Goal: Ask a question: Seek information or help from site administrators or community

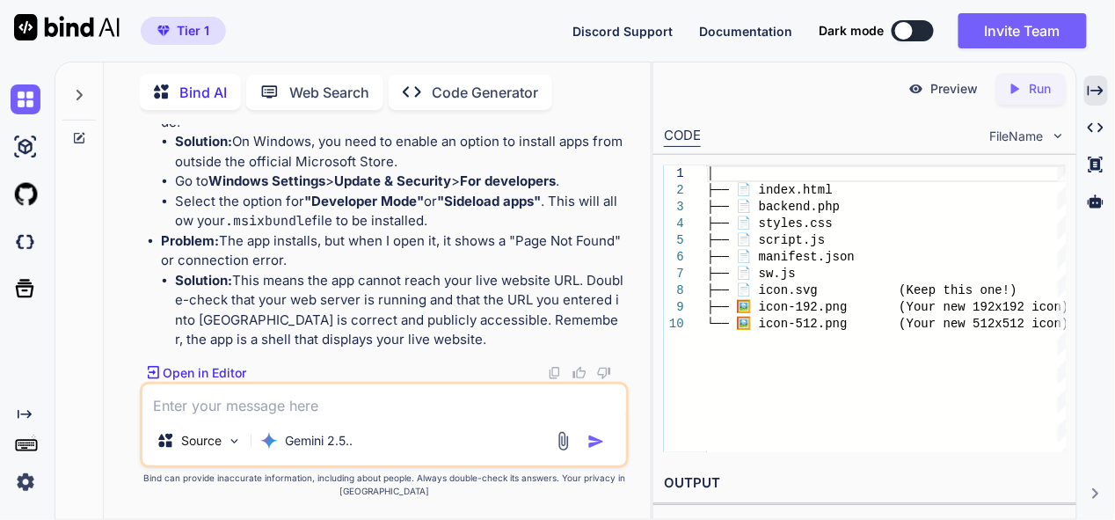
scroll to position [141159, 0]
click at [25, 92] on img at bounding box center [26, 99] width 30 height 30
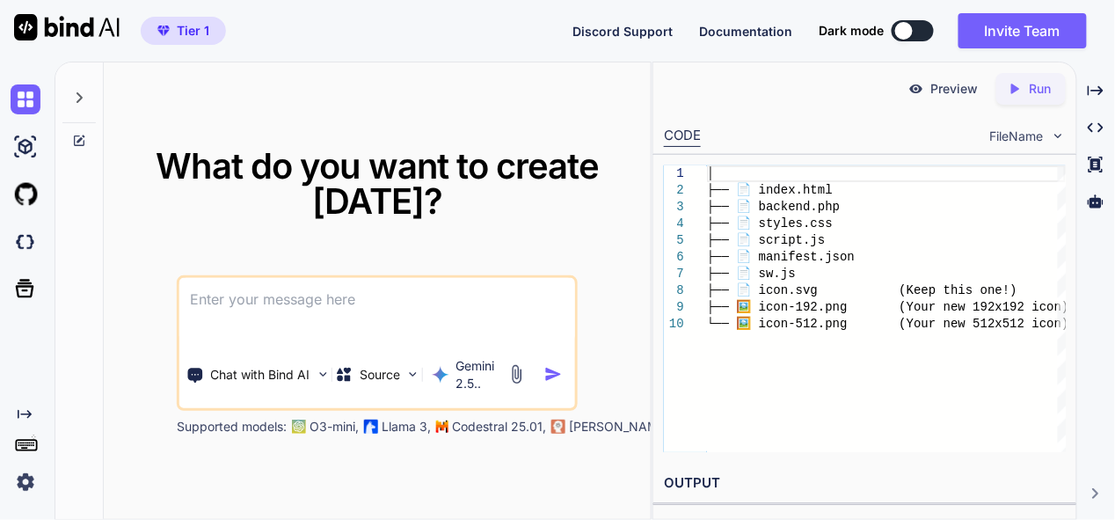
click at [333, 300] on textarea at bounding box center [377, 310] width 396 height 65
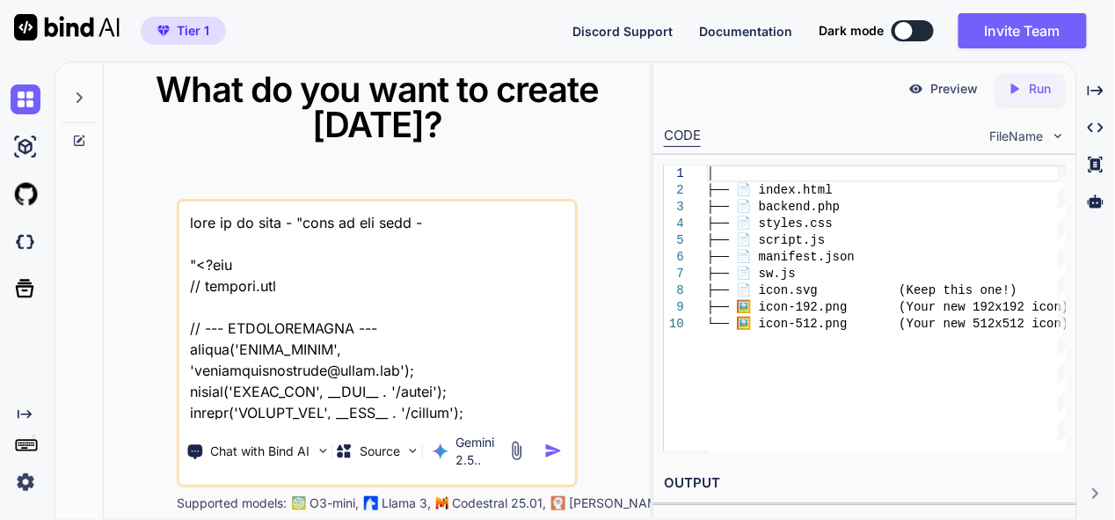
scroll to position [121789, 0]
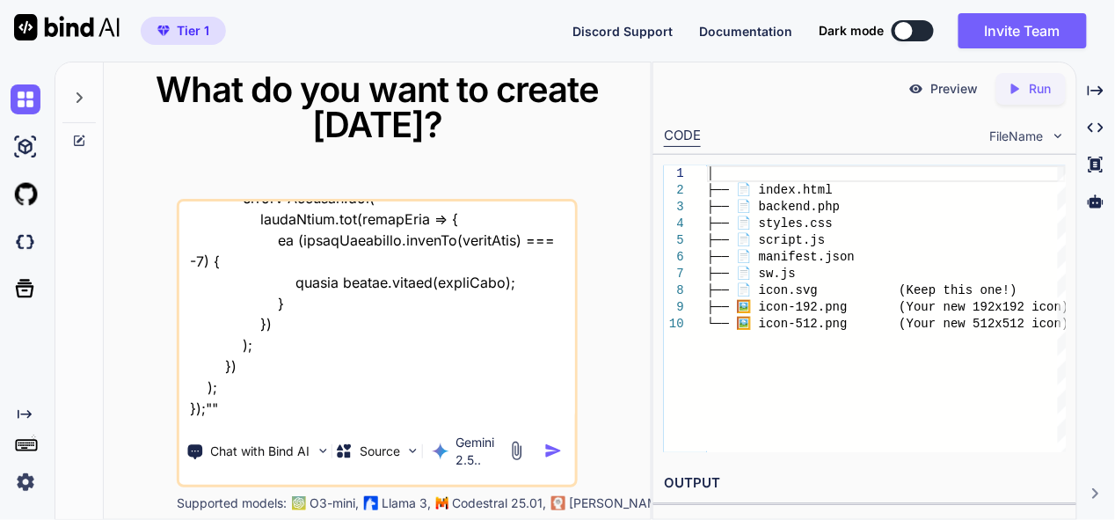
click at [254, 409] on textarea at bounding box center [377, 310] width 396 height 218
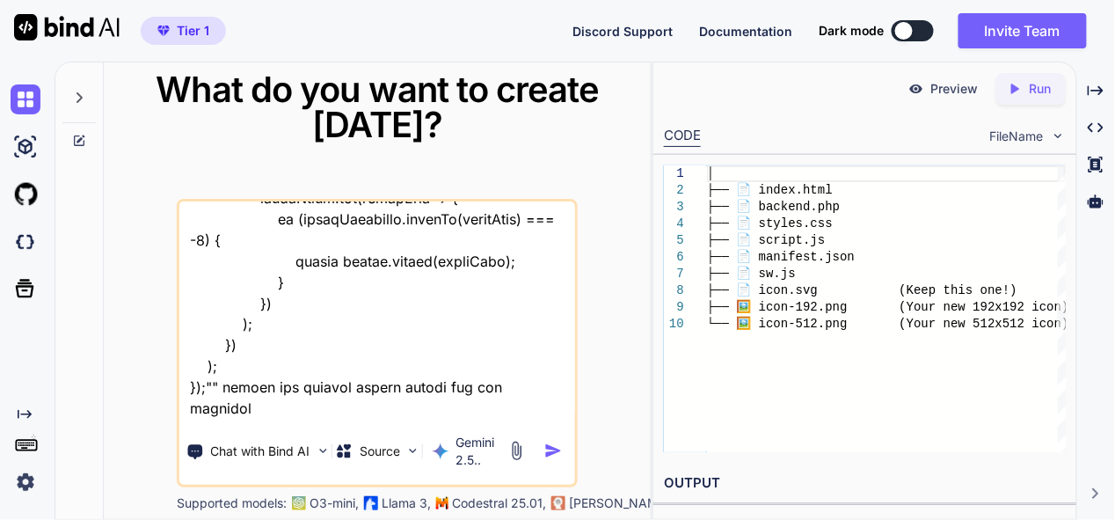
scroll to position [121810, 0]
type textarea "this is my tool - "here is php code - "<?php // backend.php // --- CONFIGURATIO…"
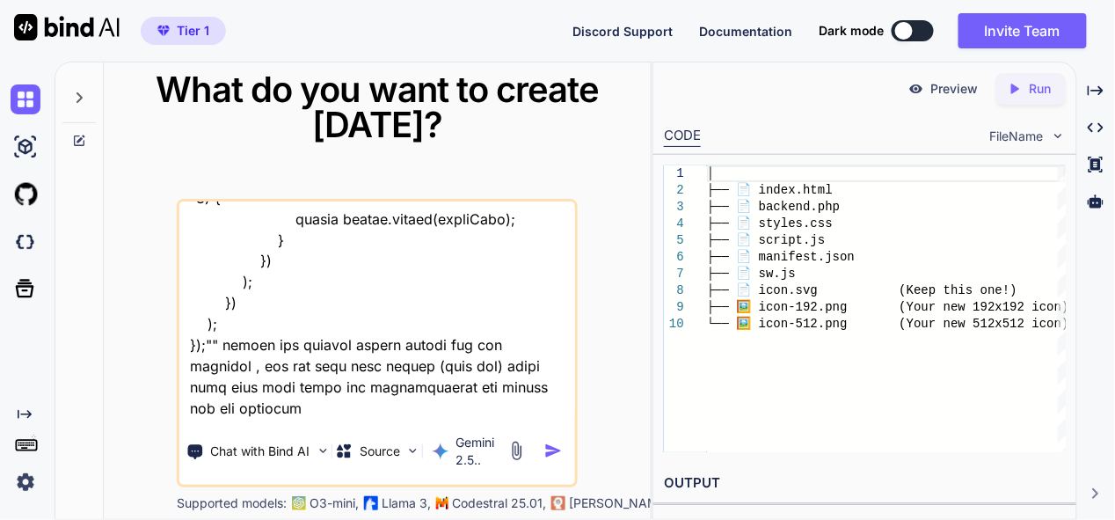
type textarea "this is my tool - "here is php code - "<?php // backend.php // --- CONFIGURATIO…"
type textarea "x"
type textarea "this is my tool - "here is php code - "<?php // backend.php // --- CONFIGURATIO…"
type textarea "x"
type textarea "this is my tool - "here is php code - "<?php // backend.php // --- CONFIGURATIO…"
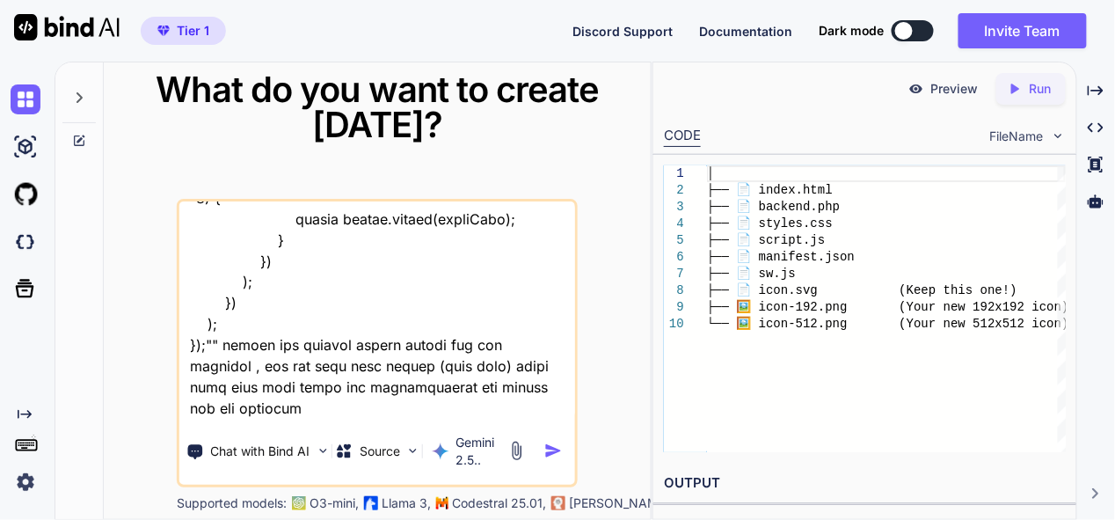
type textarea "x"
type textarea "this is my tool - "here is php code - "<?php // backend.php // --- CONFIGURATIO…"
type textarea "x"
type textarea "this is my tool - "here is php code - "<?php // backend.php // --- CONFIGURATIO…"
type textarea "x"
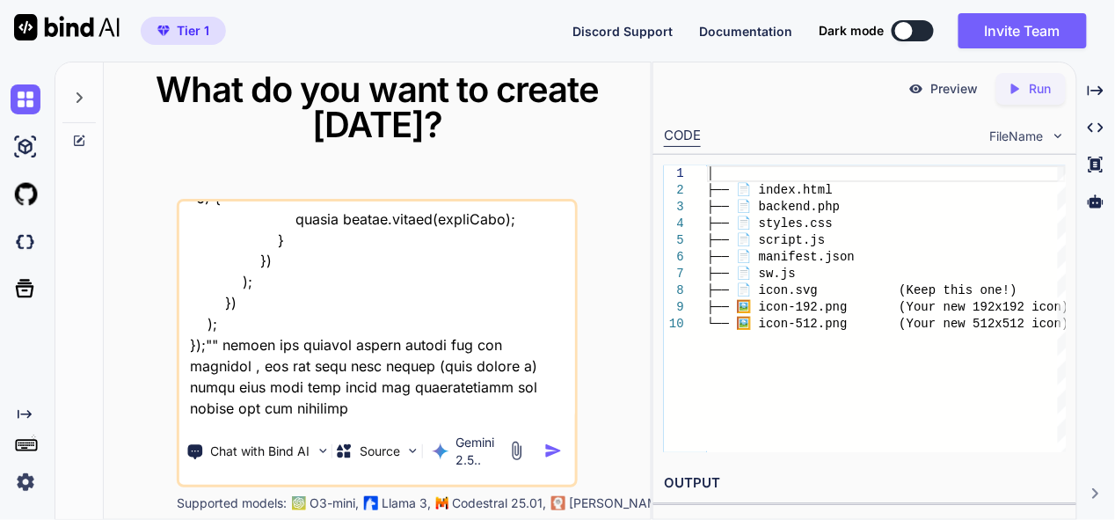
type textarea "this is my tool - "here is php code - "<?php // backend.php // --- CONFIGURATIO…"
type textarea "x"
type textarea "this is my tool - "here is php code - "<?php // backend.php // --- CONFIGURATIO…"
type textarea "x"
type textarea "this is my tool - "here is php code - "<?php // backend.php // --- CONFIGURATIO…"
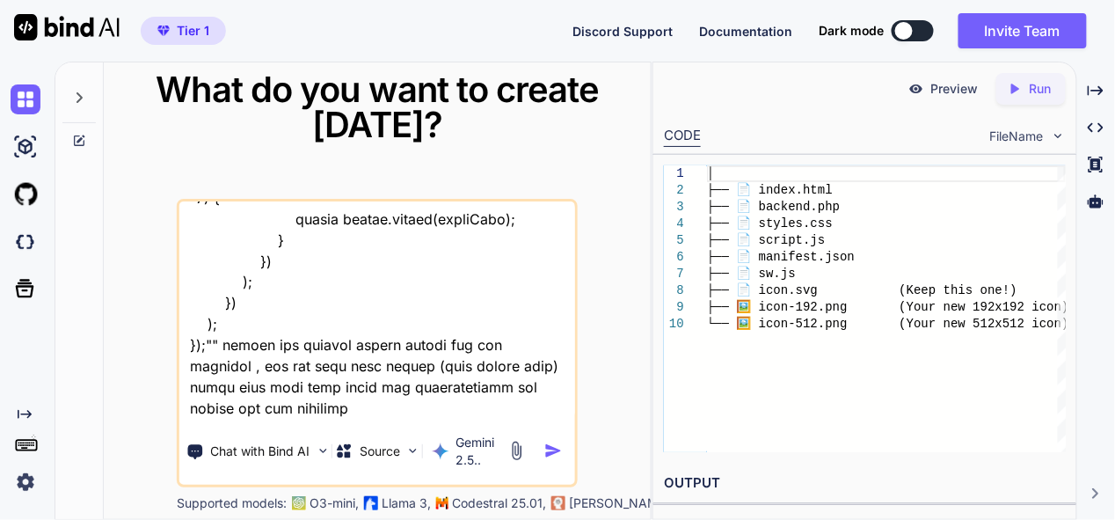
type textarea "x"
type textarea "this is my tool - "here is php code - "<?php // backend.php // --- CONFIGURATIO…"
type textarea "x"
click at [509, 406] on textarea at bounding box center [377, 310] width 396 height 218
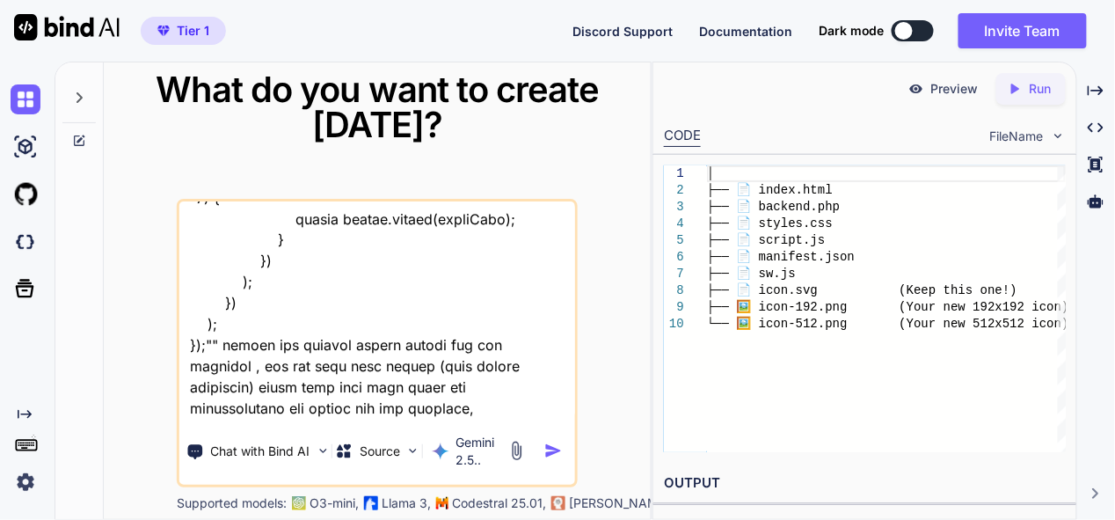
type textarea "this is my tool - "here is php code - "<?php // backend.php // --- CONFIGURATIO…"
type textarea "x"
type textarea "this is my tool - "here is php code - "<?php // backend.php // --- CONFIGURATIO…"
type textarea "x"
type textarea "this is my tool - "here is php code - "<?php // backend.php // --- CONFIGURATIO…"
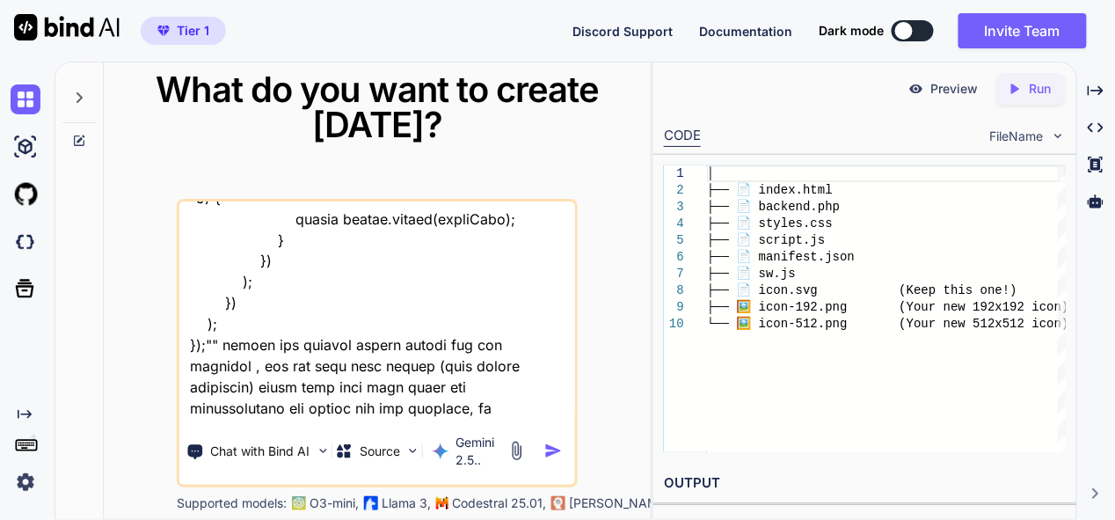
type textarea "x"
type textarea "this is my tool - "here is php code - "<?php // backend.php // --- CONFIGURATIO…"
type textarea "x"
type textarea "this is my tool - "here is php code - "<?php // backend.php // --- CONFIGURATIO…"
type textarea "x"
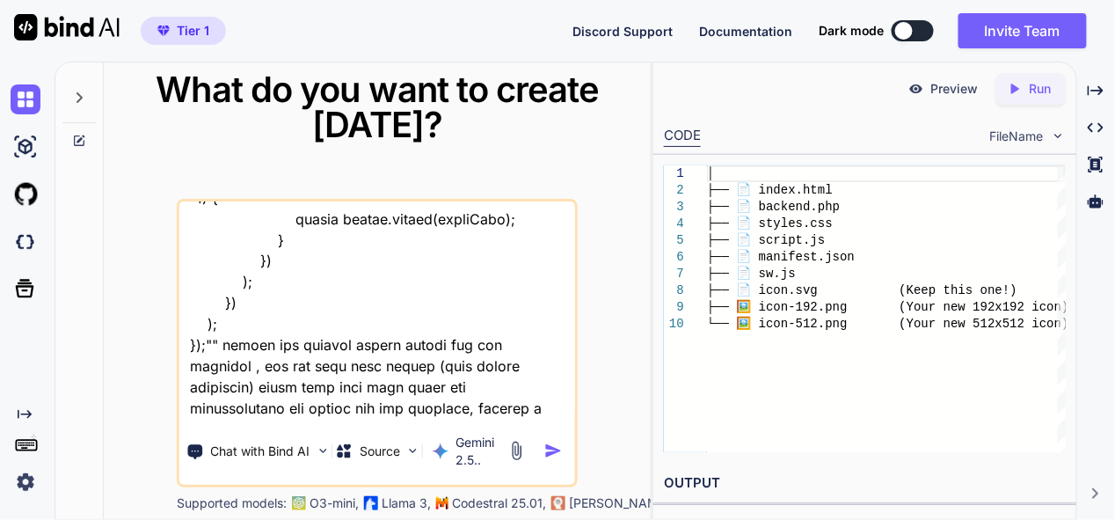
type textarea "this is my tool - "here is php code - "<?php // backend.php // --- CONFIGURATIO…"
type textarea "x"
type textarea "this is my tool - "here is php code - "<?php // backend.php // --- CONFIGURATIO…"
type textarea "x"
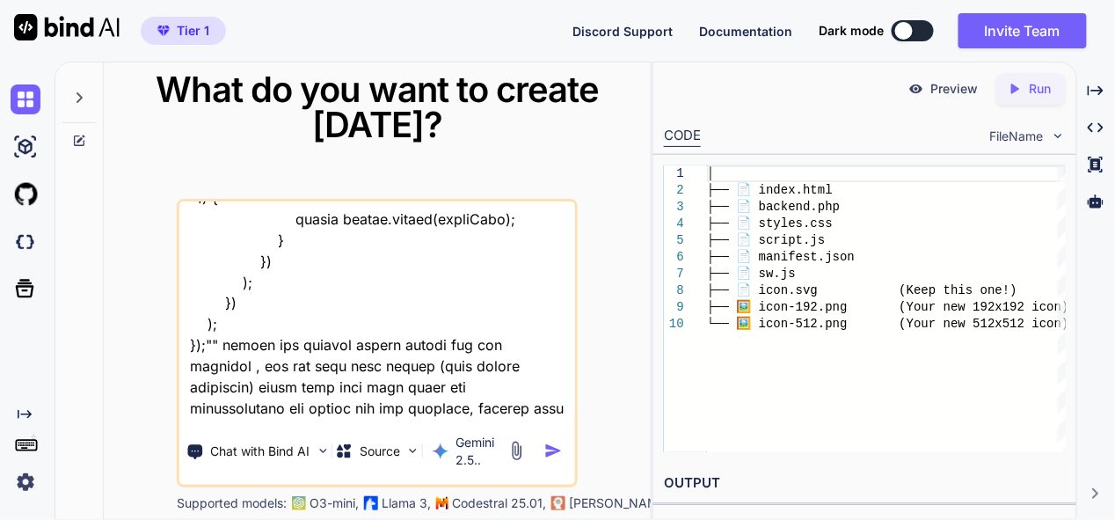
type textarea "this is my tool - "here is php code - "<?php // backend.php // --- CONFIGURATIO…"
type textarea "x"
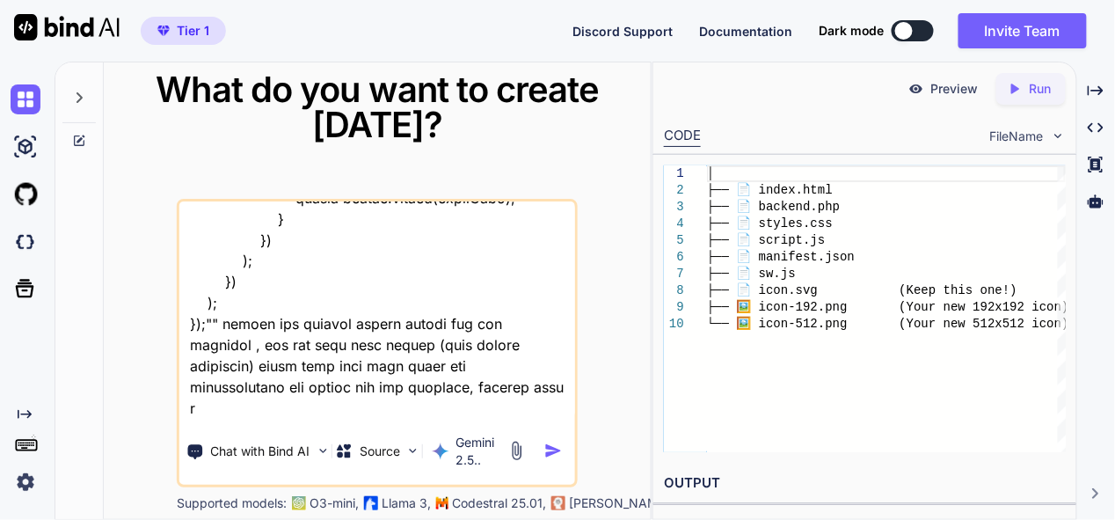
type textarea "this is my tool - "here is php code - "<?php // backend.php // --- CONFIGURATIO…"
type textarea "x"
type textarea "this is my tool - "here is php code - "<?php // backend.php // --- CONFIGURATIO…"
type textarea "x"
type textarea "this is my tool - "here is php code - "<?php // backend.php // --- CONFIGURATIO…"
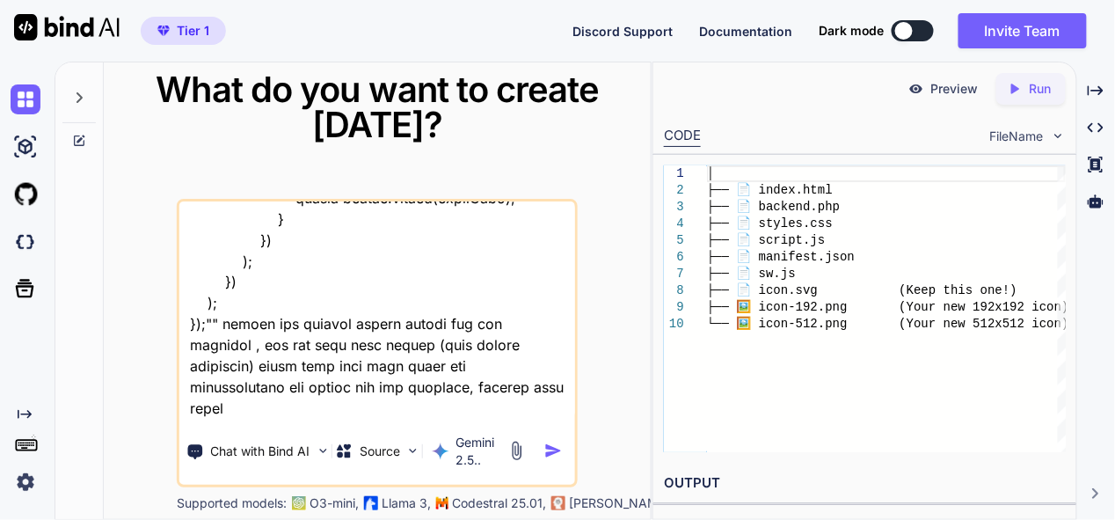
type textarea "x"
type textarea "this is my tool - "here is php code - "<?php // backend.php // --- CONFIGURATIO…"
type textarea "x"
type textarea "this is my tool - "here is php code - "<?php // backend.php // --- CONFIGURATIO…"
type textarea "x"
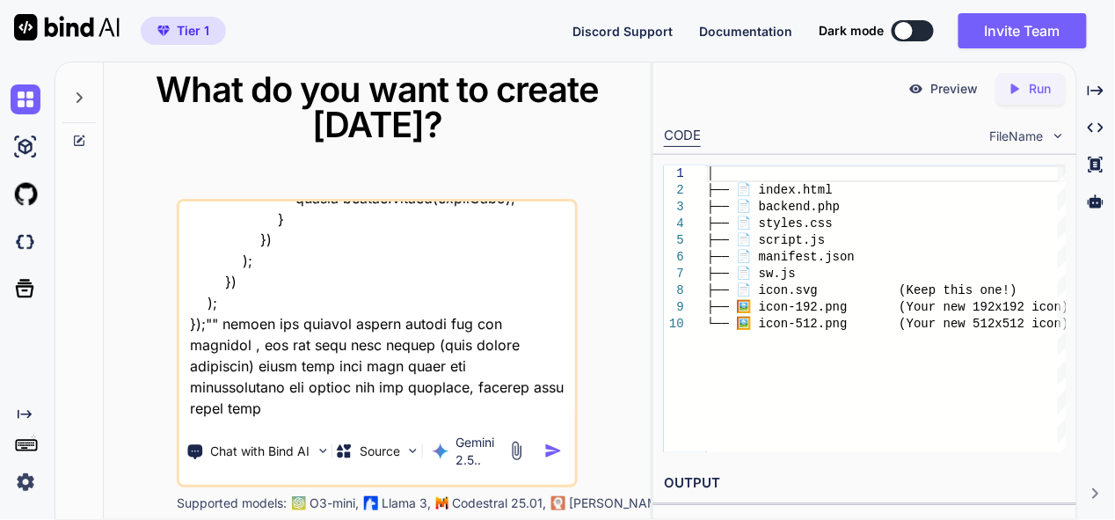
type textarea "this is my tool - "here is php code - "<?php // backend.php // --- CONFIGURATIO…"
type textarea "x"
type textarea "this is my tool - "here is php code - "<?php // backend.php // --- CONFIGURATIO…"
type textarea "x"
type textarea "this is my tool - "here is php code - "<?php // backend.php // --- CONFIGURATIO…"
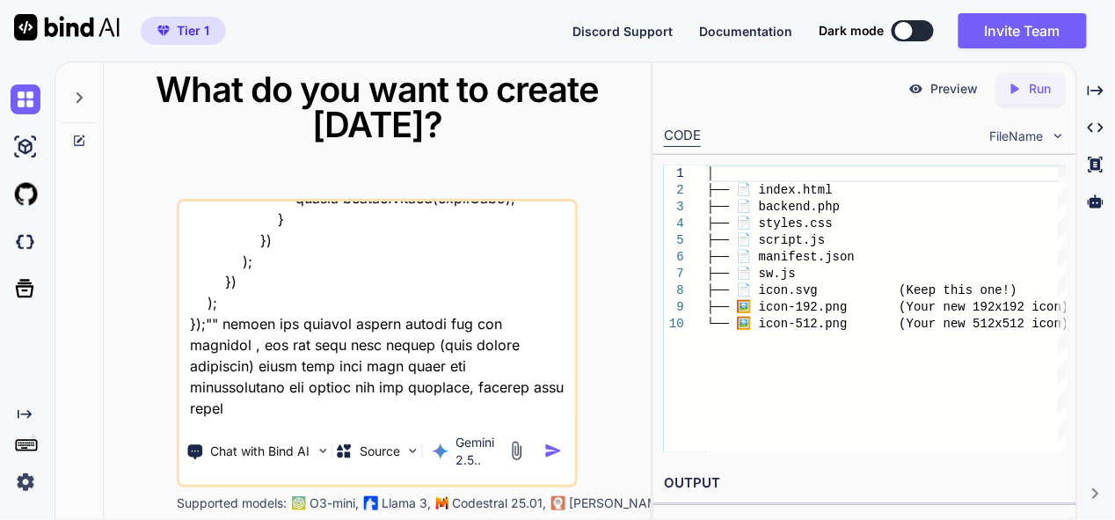
type textarea "x"
type textarea "this is my tool - "here is php code - "<?php // backend.php // --- CONFIGURATIO…"
type textarea "x"
type textarea "this is my tool - "here is php code - "<?php // backend.php // --- CONFIGURATIO…"
type textarea "x"
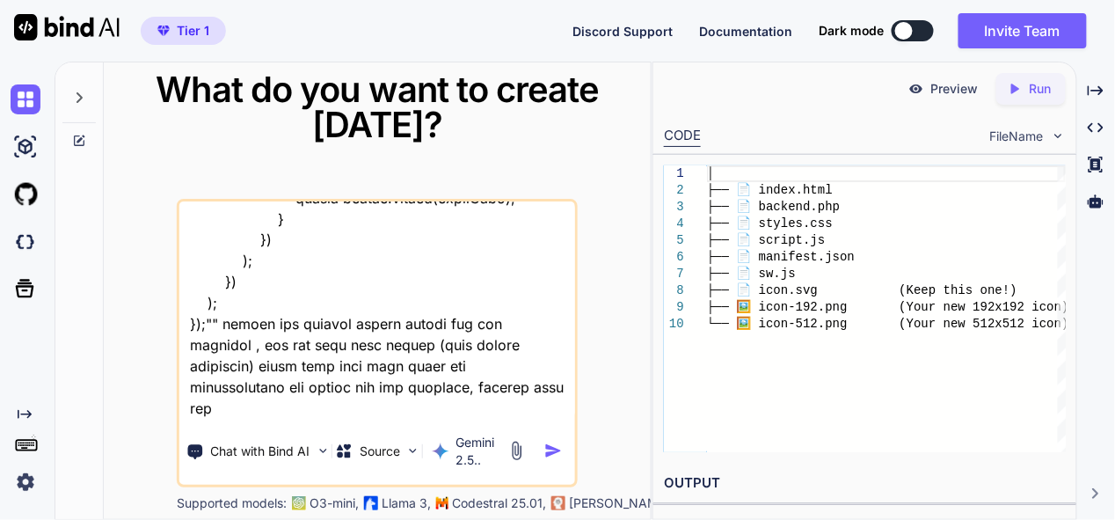
type textarea "this is my tool - "here is php code - "<?php // backend.php // --- CONFIGURATIO…"
type textarea "x"
type textarea "this is my tool - "here is php code - "<?php // backend.php // --- CONFIGURATIO…"
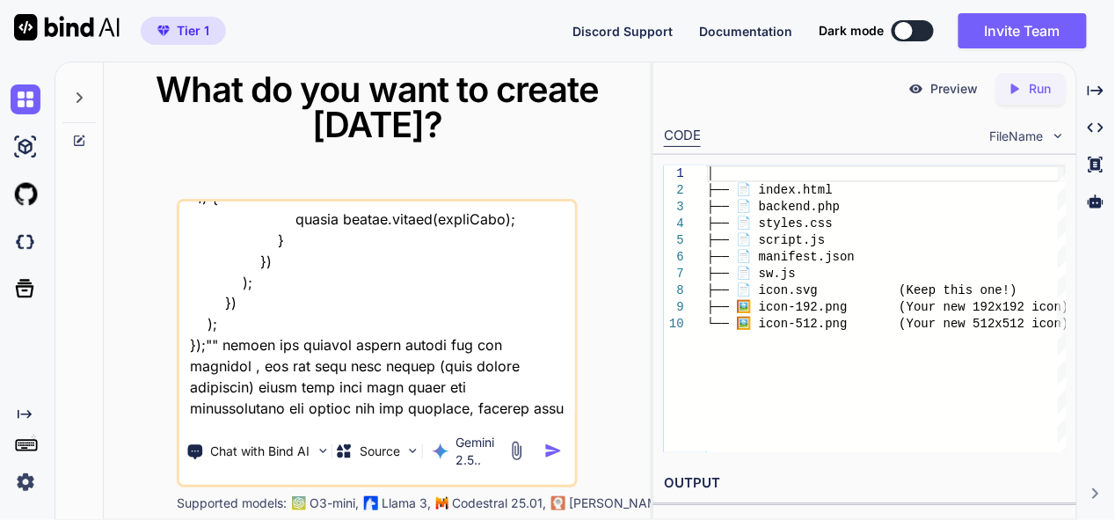
type textarea "x"
type textarea "this is my tool - "here is php code - "<?php // backend.php // --- CONFIGURATIO…"
type textarea "x"
type textarea "this is my tool - "here is php code - "<?php // backend.php // --- CONFIGURATIO…"
type textarea "x"
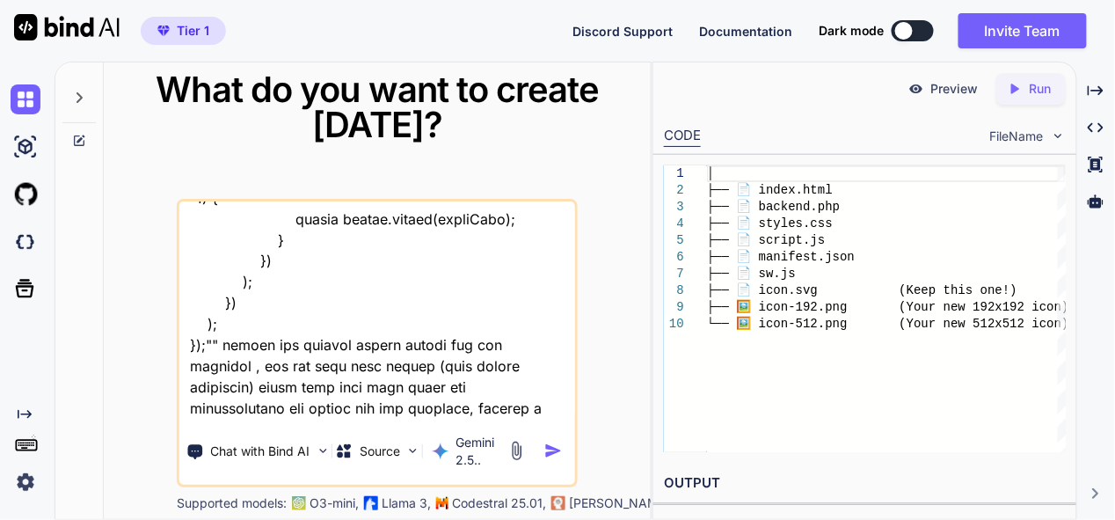
scroll to position [121854, 0]
type textarea "this is my tool - "here is php code - "<?php // backend.php // --- CONFIGURATIO…"
type textarea "x"
type textarea "this is my tool - "here is php code - "<?php // backend.php // --- CONFIGURATIO…"
type textarea "x"
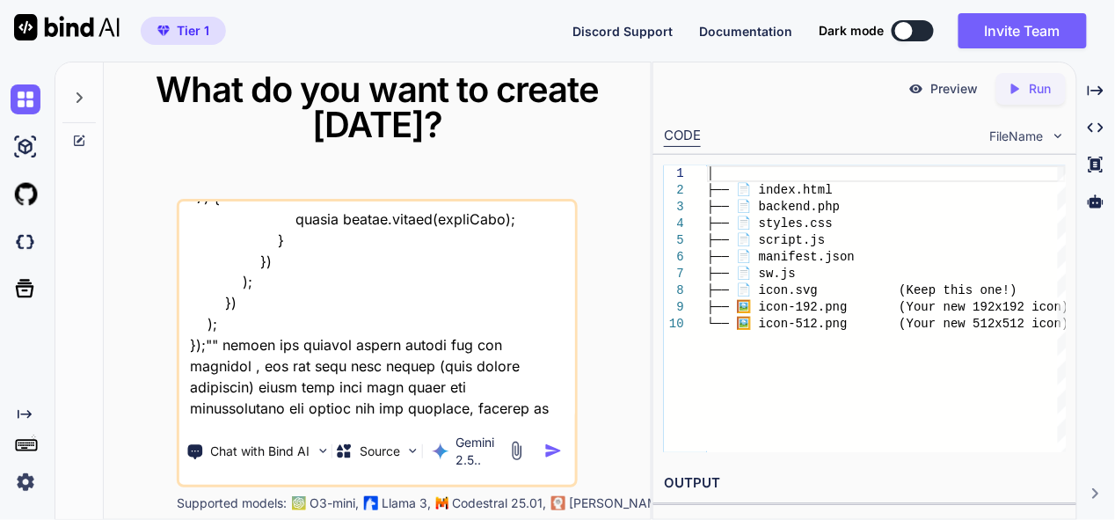
scroll to position [121874, 0]
type textarea "this is my tool - "here is php code - "<?php // backend.php // --- CONFIGURATIO…"
type textarea "x"
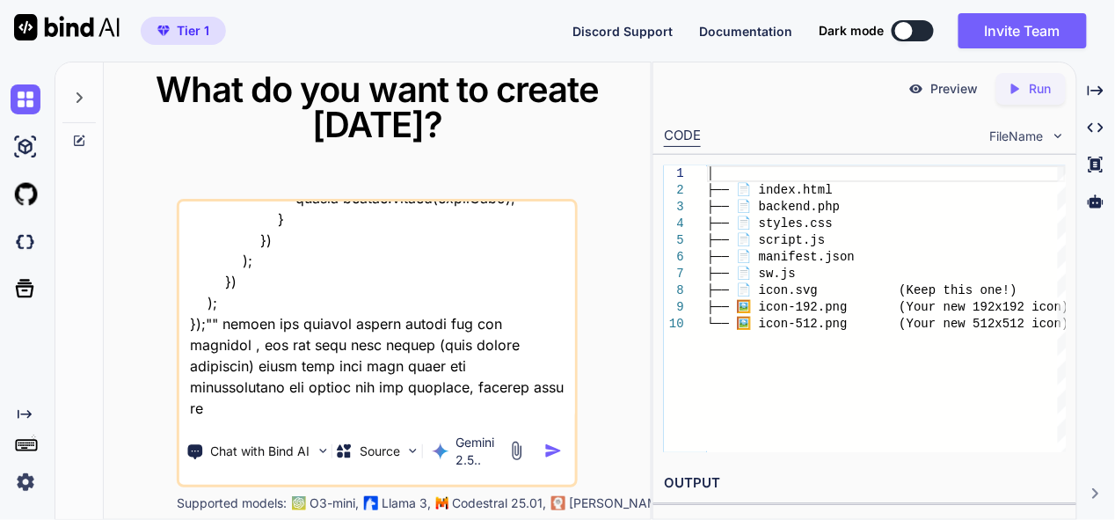
type textarea "this is my tool - "here is php code - "<?php // backend.php // --- CONFIGURATIO…"
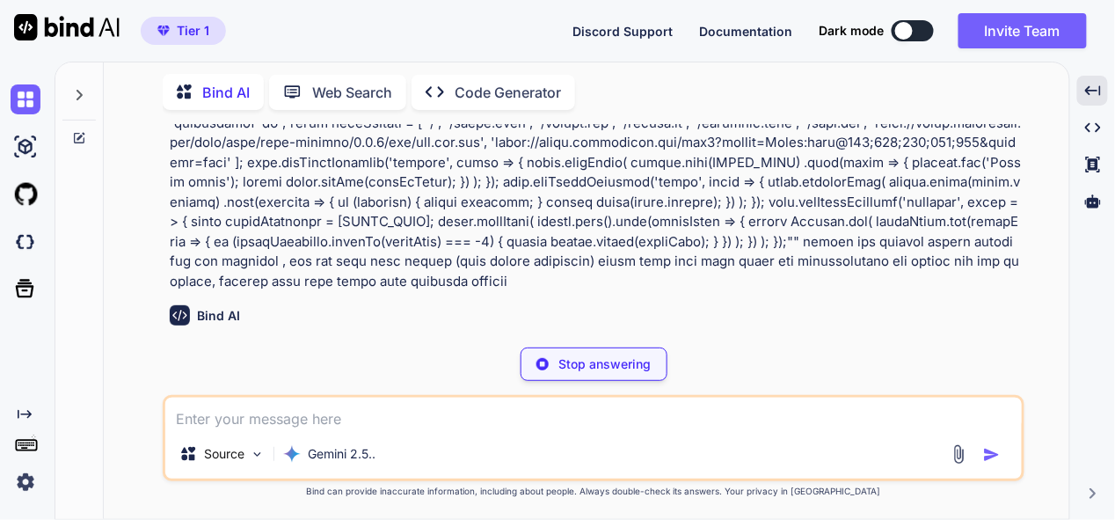
scroll to position [19985, 0]
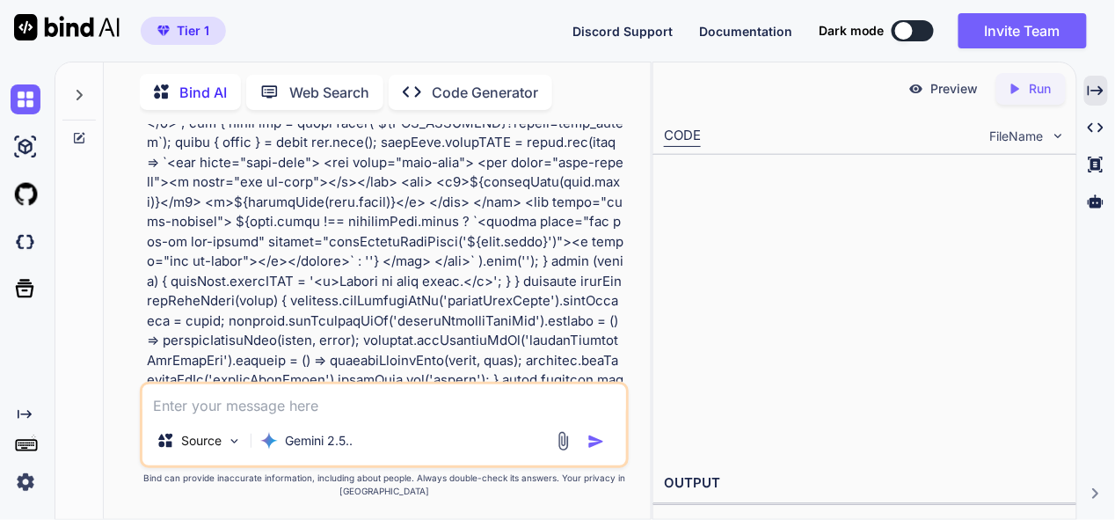
type textarea "x"
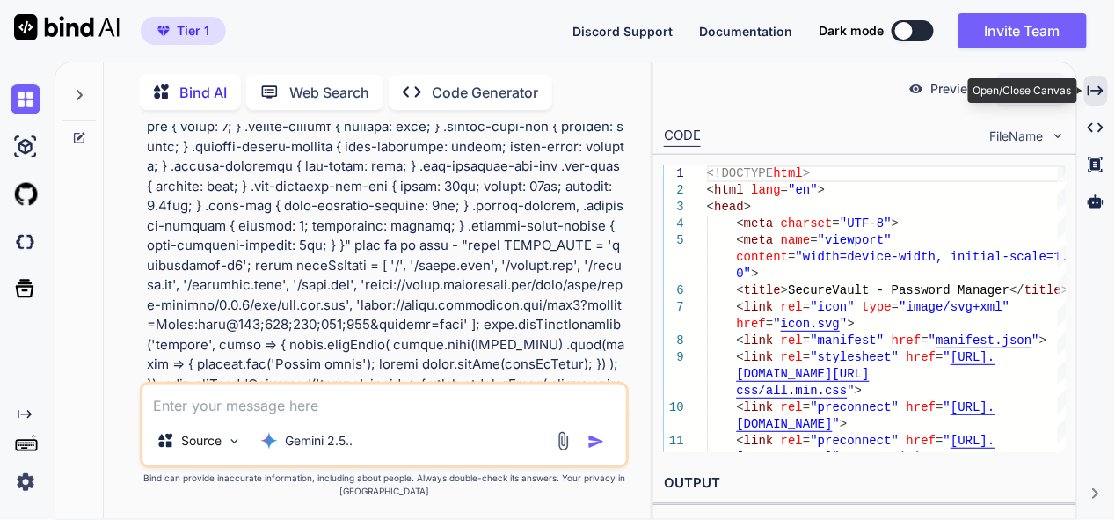
click at [1101, 86] on icon at bounding box center [1096, 90] width 16 height 10
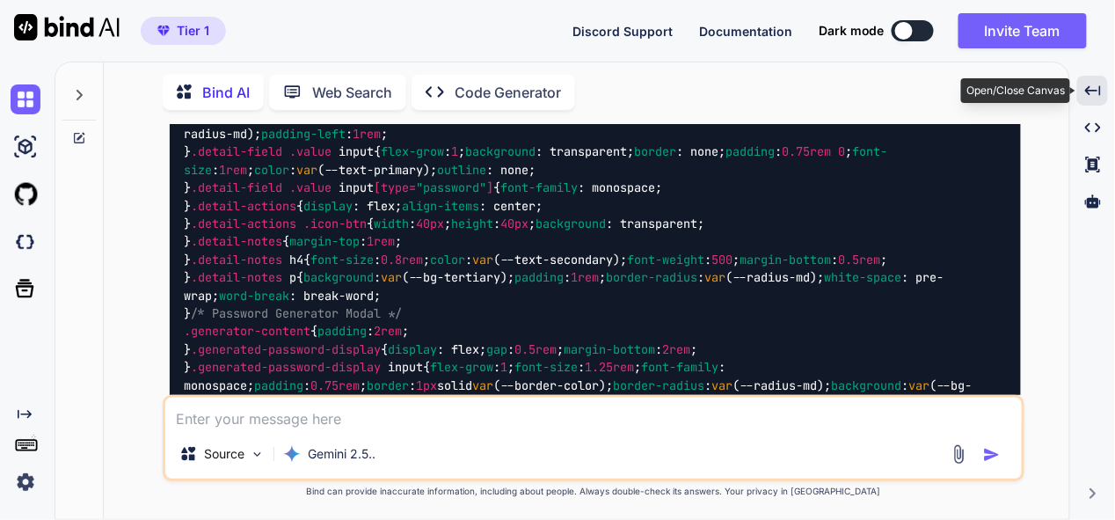
scroll to position [19985, 0]
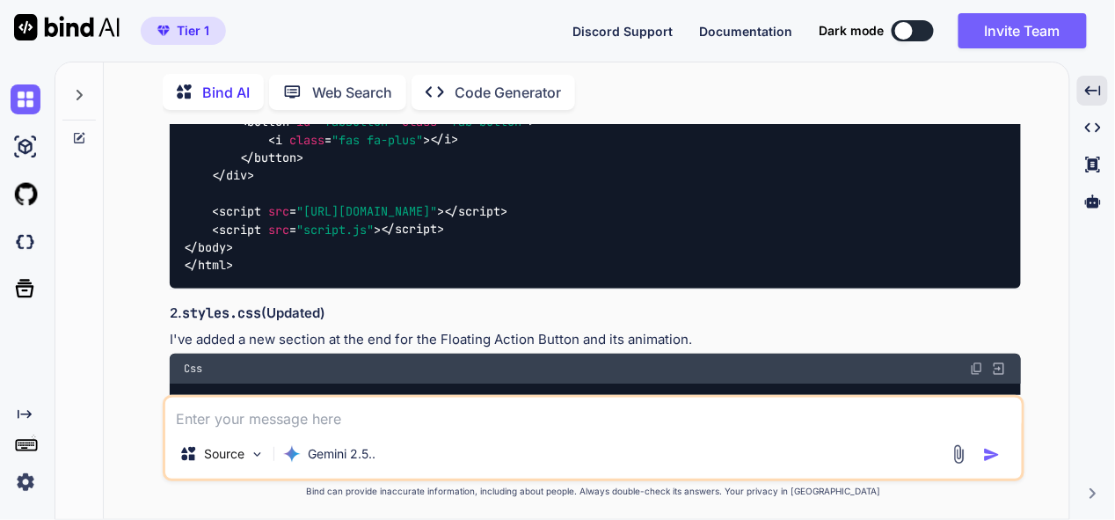
scroll to position [30894, 0]
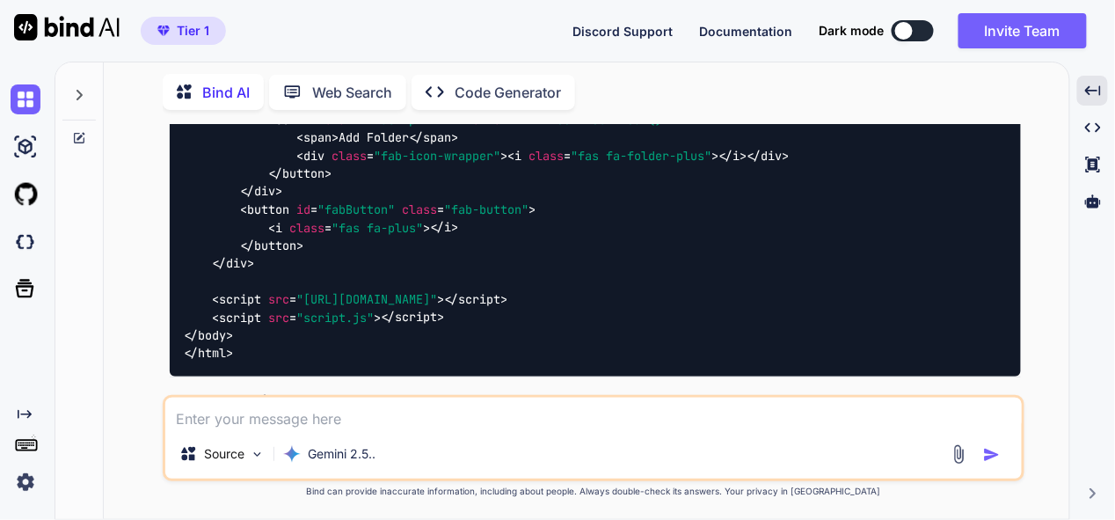
click at [973, 450] on img at bounding box center [977, 457] width 14 height 14
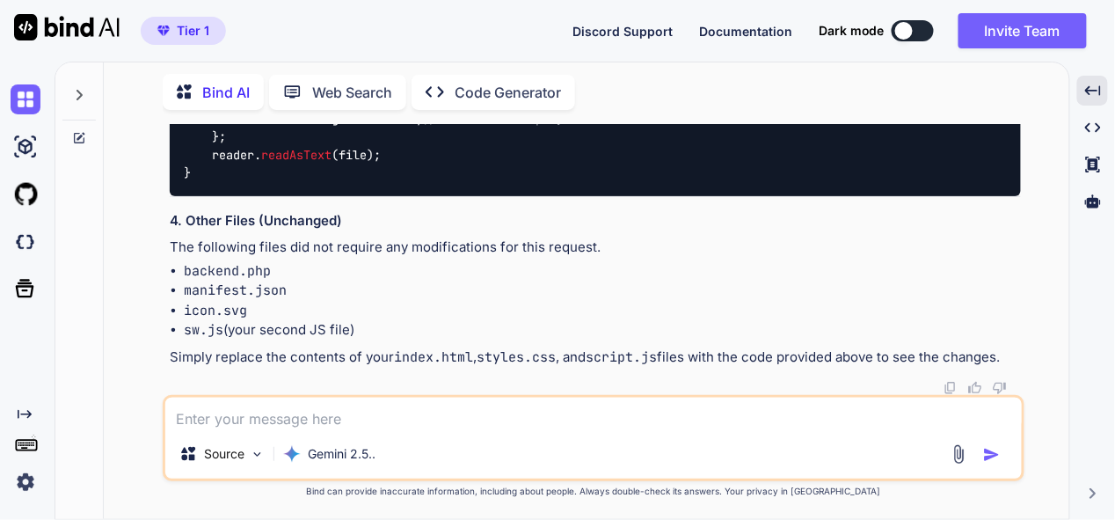
scroll to position [65202, 0]
click at [350, 409] on textarea at bounding box center [593, 414] width 857 height 32
type textarea "i"
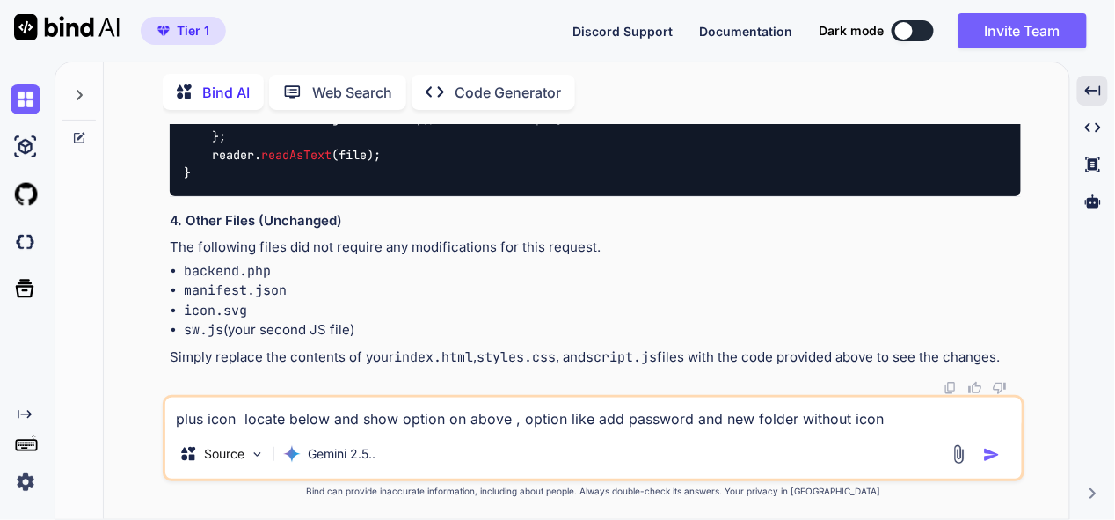
drag, startPoint x: 884, startPoint y: 416, endPoint x: 797, endPoint y: 436, distance: 89.4
click at [797, 436] on div "plus icon locate below and show option on above , option like add password and …" at bounding box center [594, 438] width 862 height 86
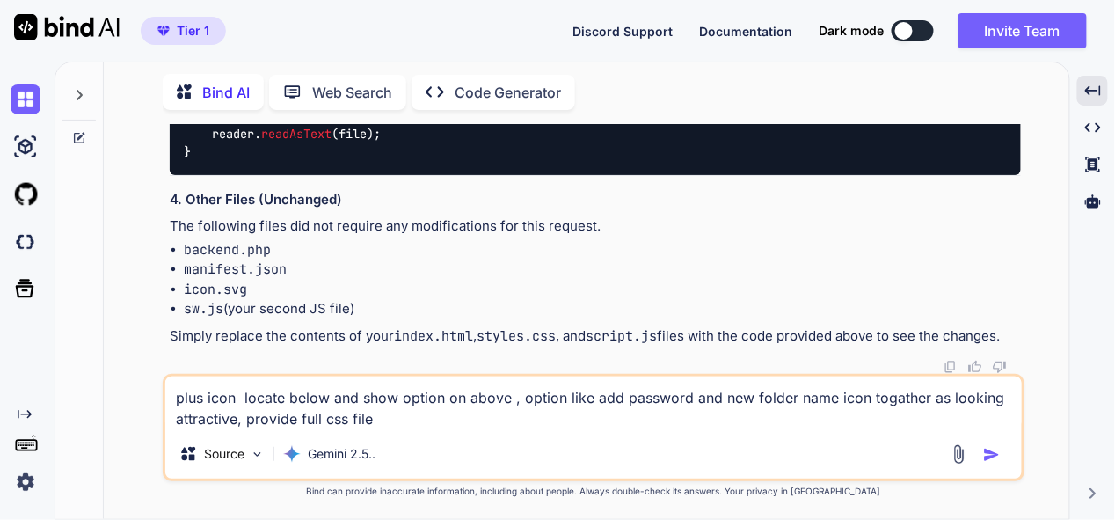
type textarea "plus icon locate below and show option on above , option like add password and …"
click at [989, 450] on img "button" at bounding box center [993, 455] width 18 height 18
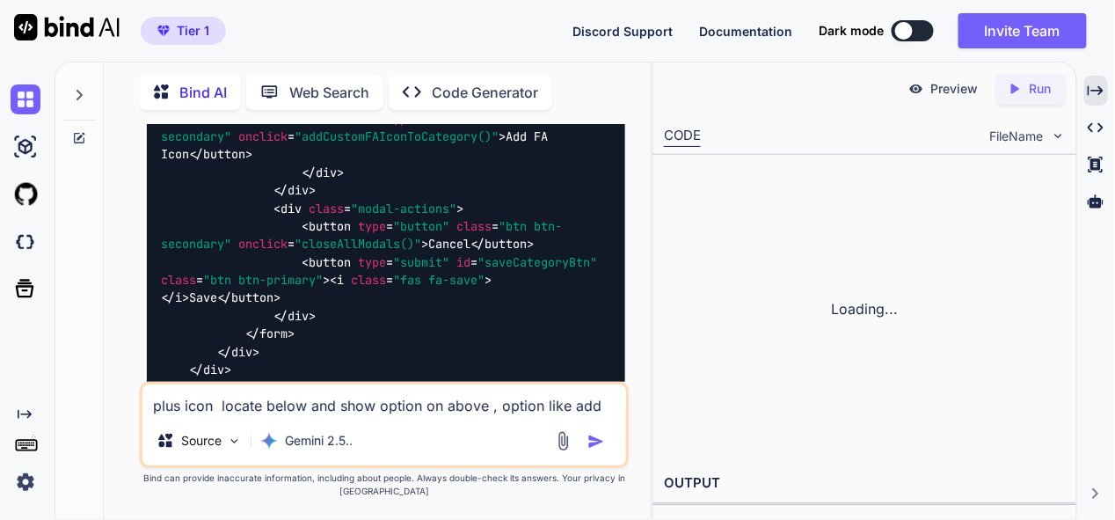
scroll to position [128158, 0]
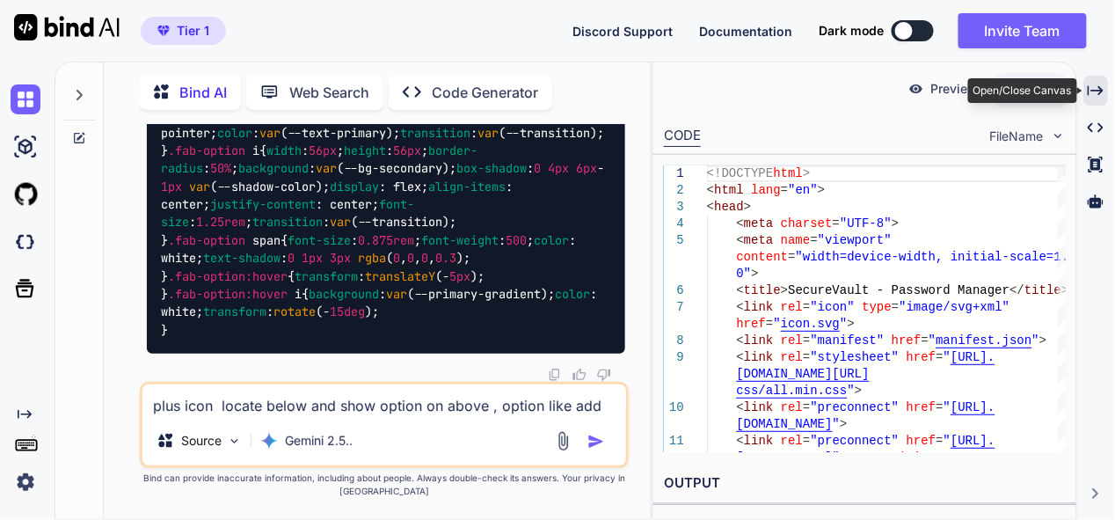
click at [1098, 88] on icon "Created with Pixso." at bounding box center [1096, 91] width 16 height 16
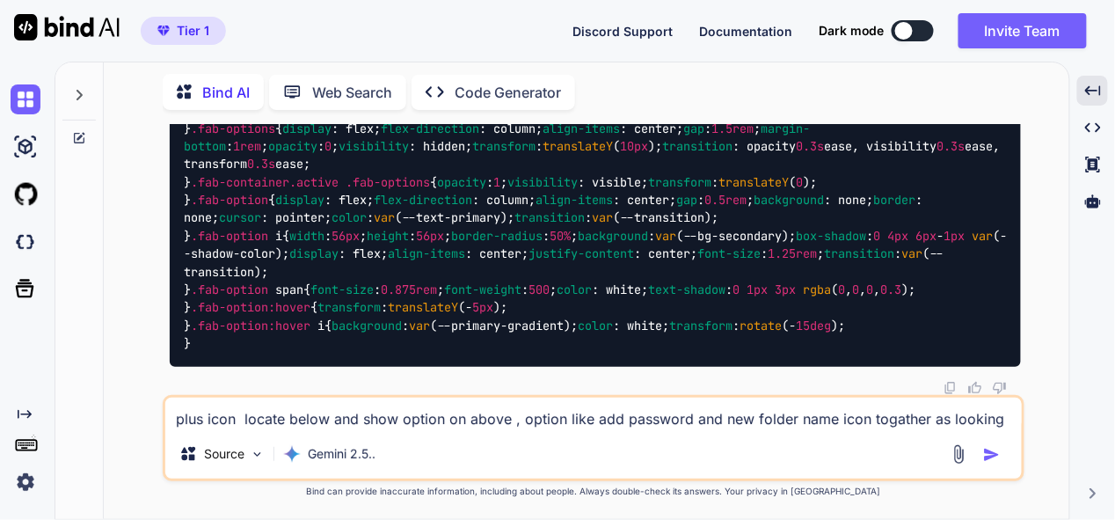
scroll to position [99615, 0]
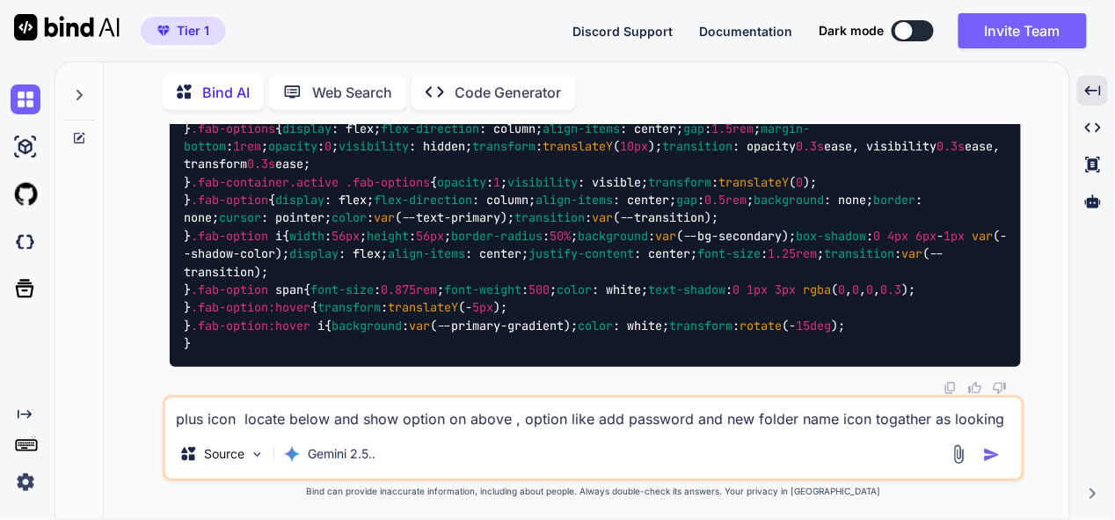
scroll to position [144671, 0]
click at [296, 417] on textarea "plus icon locate below and show option on above , option like add password and …" at bounding box center [593, 414] width 857 height 32
type textarea "plus button locate bottom right edge, and two option show on top of plus icon a…"
click at [993, 450] on img "button" at bounding box center [993, 455] width 18 height 18
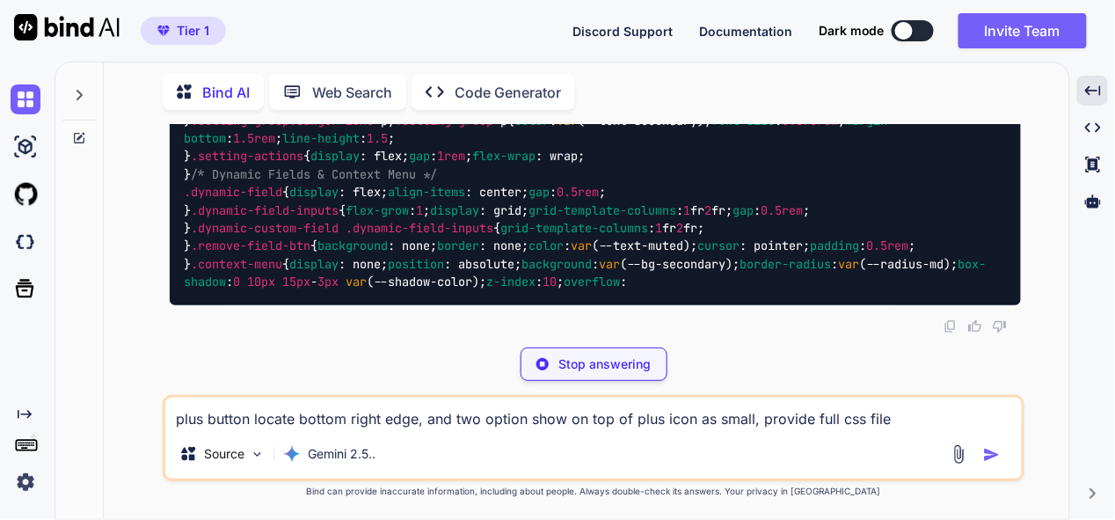
scroll to position [145122, 0]
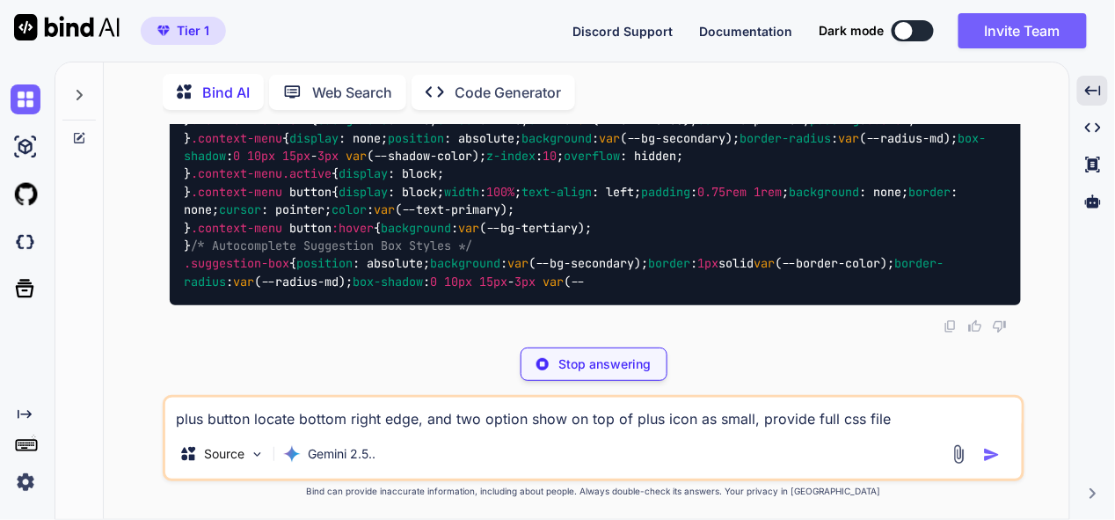
click at [413, 424] on textarea "plus button locate bottom right edge, and two option show on top of plus icon a…" at bounding box center [593, 414] width 857 height 32
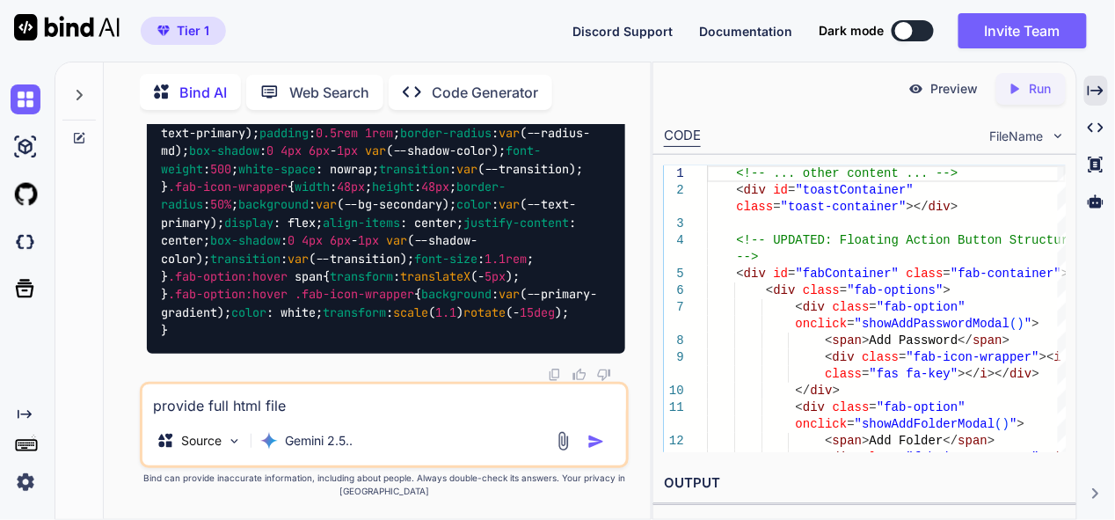
scroll to position [178159, 0]
type textarea "provide full html file"
click at [590, 439] on img "button" at bounding box center [597, 442] width 18 height 18
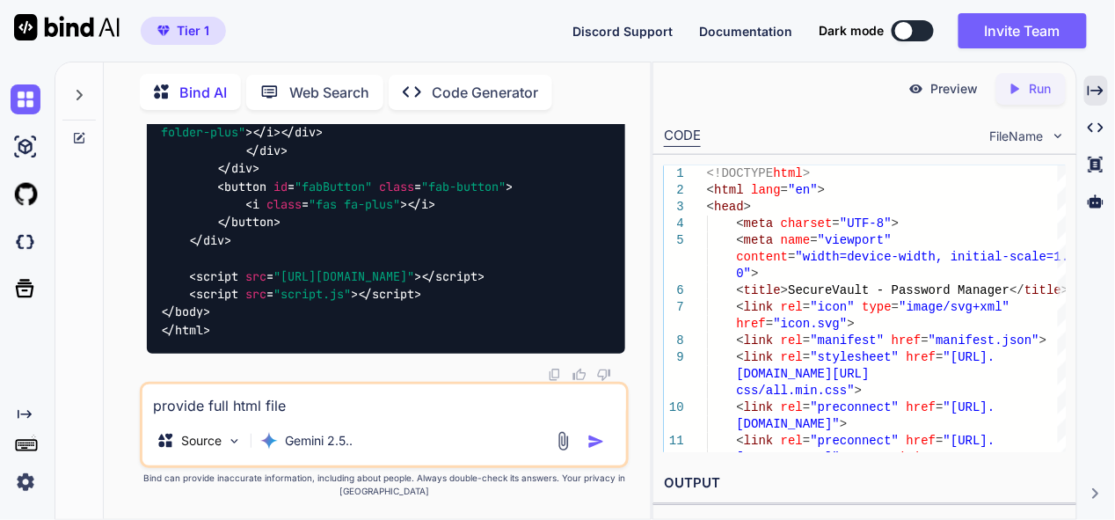
scroll to position [212962, 0]
click at [282, 413] on textarea "provide full html file" at bounding box center [384, 400] width 483 height 32
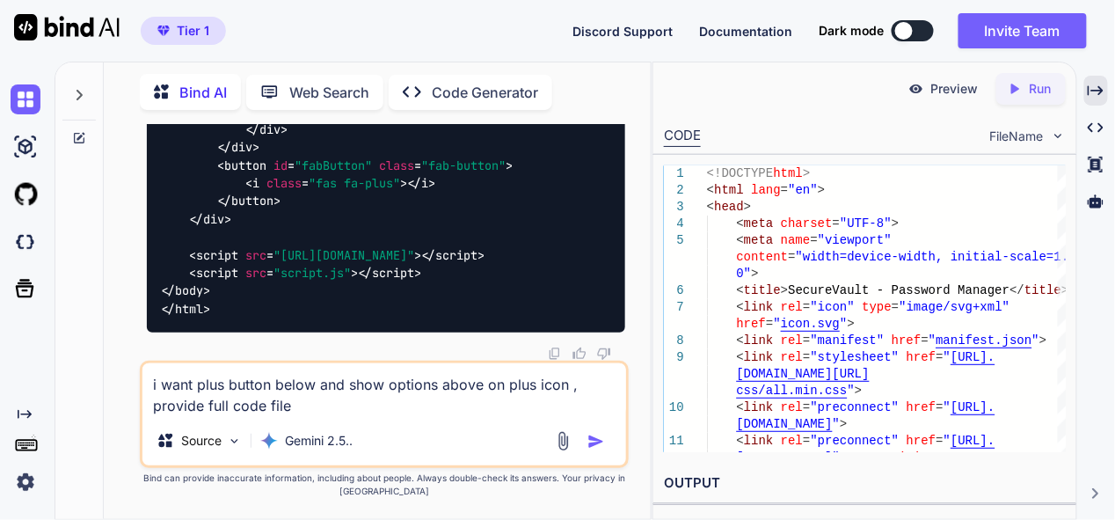
type textarea "i want plus button below and show options above on plus icon , provide full cod…"
click at [597, 442] on img "button" at bounding box center [597, 442] width 18 height 18
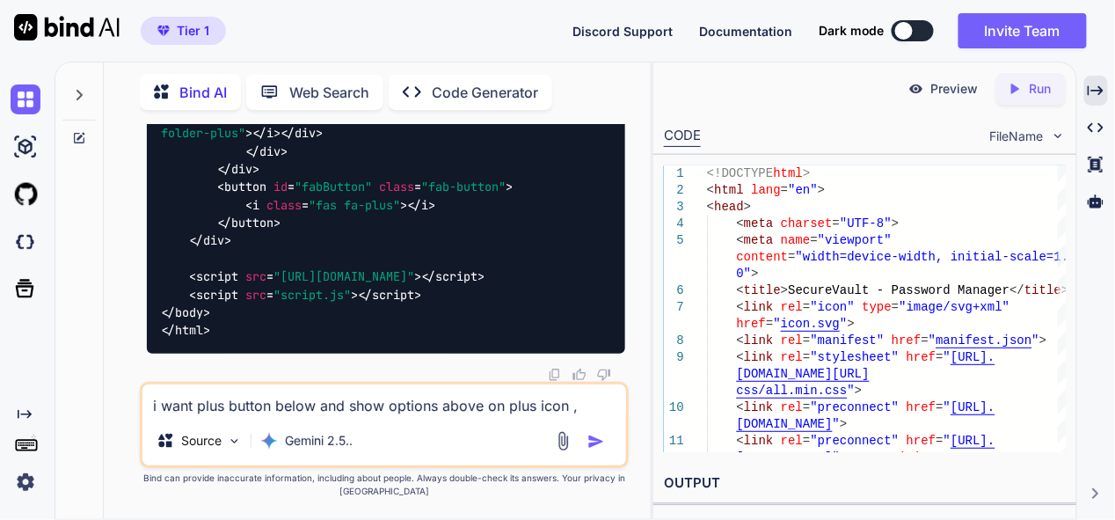
scroll to position [227659, 0]
click at [324, 399] on textarea "i want plus button below and show options above on plus icon , provide full cod…" at bounding box center [384, 400] width 483 height 32
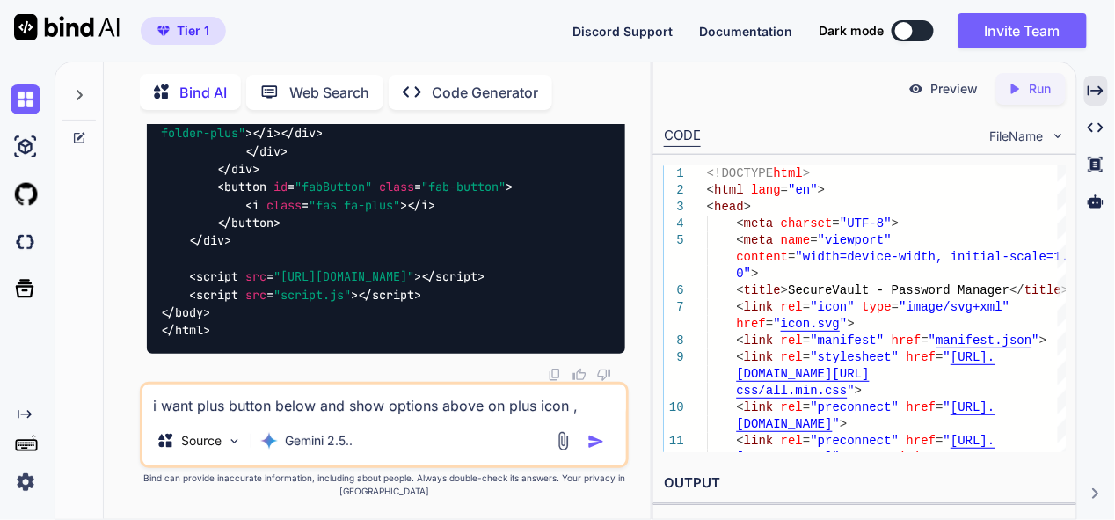
click at [290, 404] on textarea "i want plus button below and show options above on plus icon , provide full cod…" at bounding box center [384, 400] width 483 height 32
type textarea "same issue"
click at [594, 440] on img "button" at bounding box center [597, 442] width 18 height 18
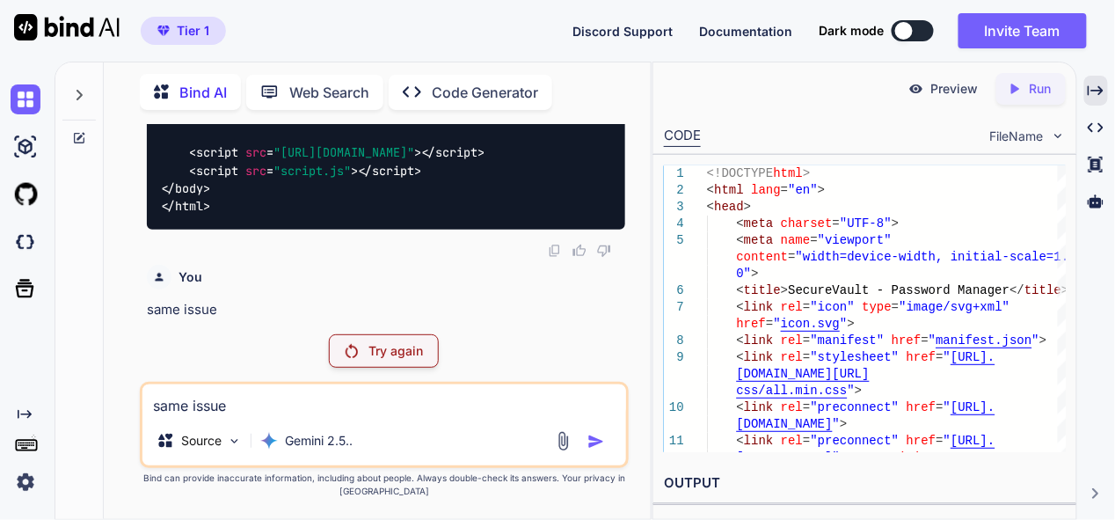
scroll to position [227179, 0]
click at [32, 99] on img at bounding box center [26, 99] width 30 height 30
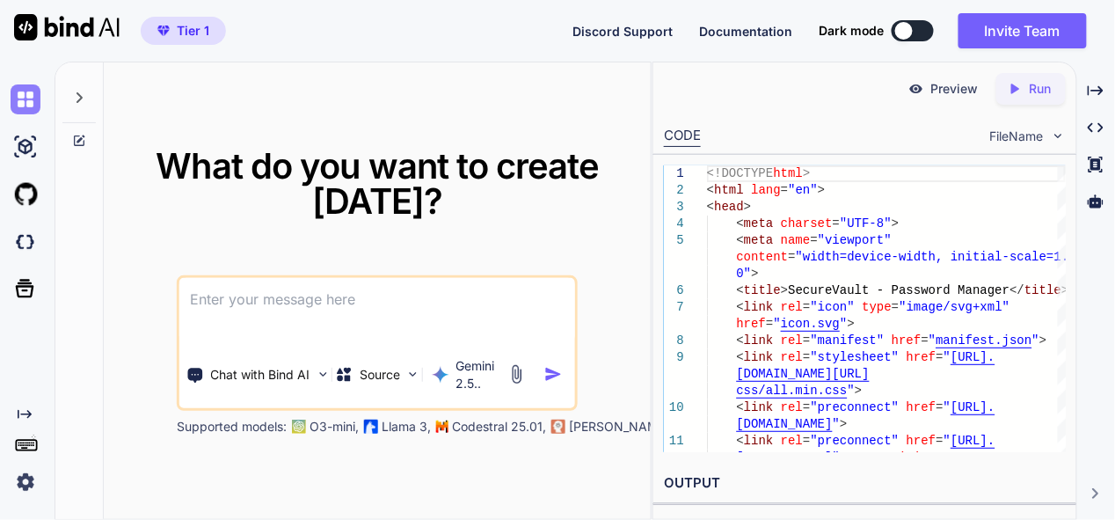
click at [23, 84] on img at bounding box center [26, 99] width 30 height 30
click at [336, 311] on textarea at bounding box center [377, 310] width 396 height 65
paste textarea "here is php code - "<?php // backend.php // --- CONFIGURATION --- define('ADMIN…"
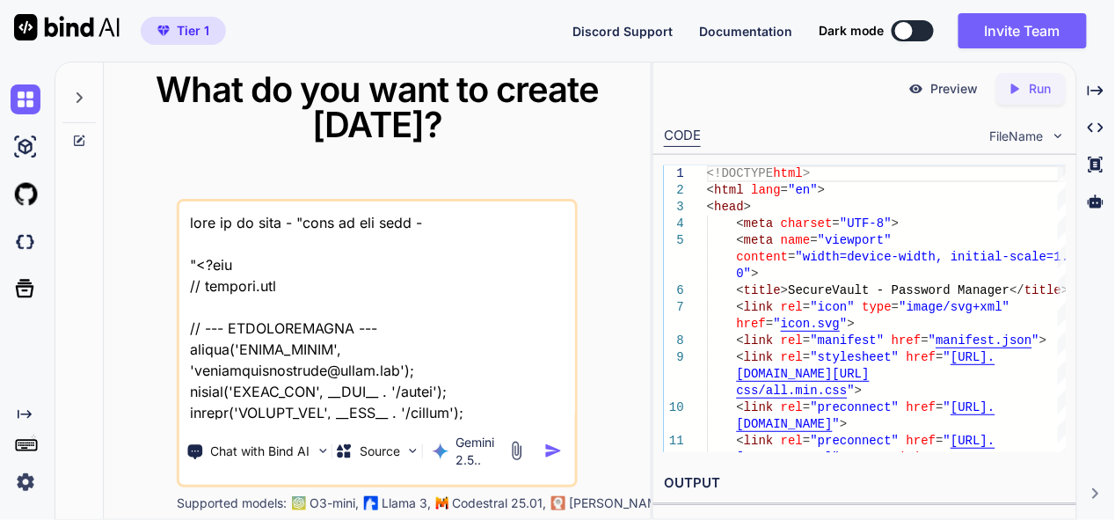
scroll to position [125102, 0]
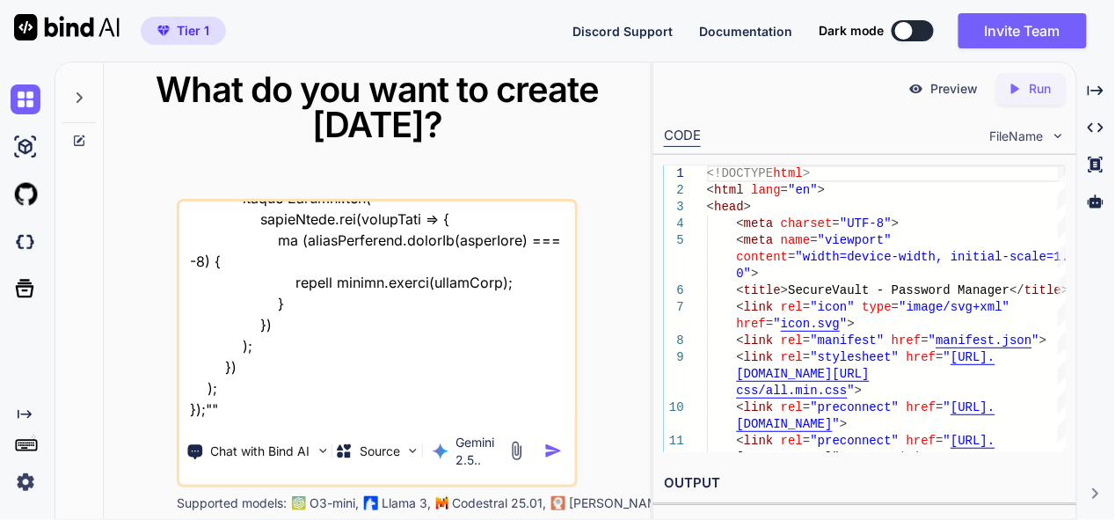
click at [263, 406] on textarea at bounding box center [377, 310] width 396 height 218
type textarea "this is my tool - "here is php code - "<?php // backend.php // --- CONFIGURATIO…"
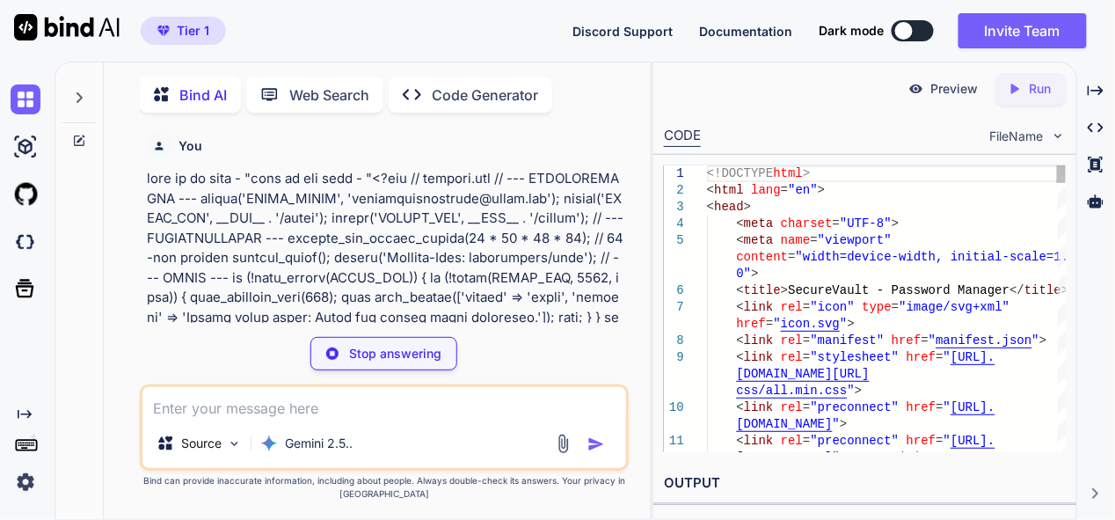
scroll to position [5, 0]
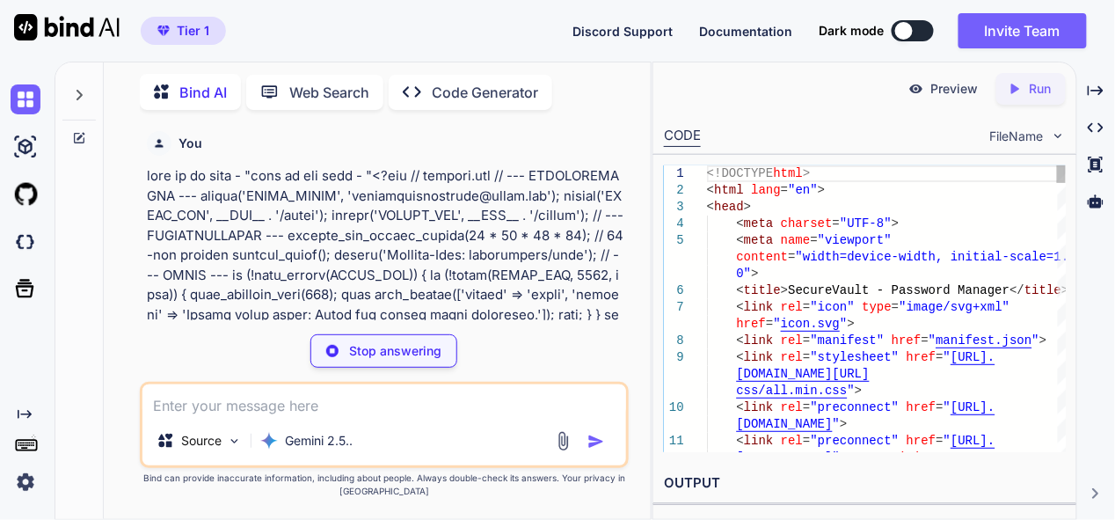
type textarea "x"
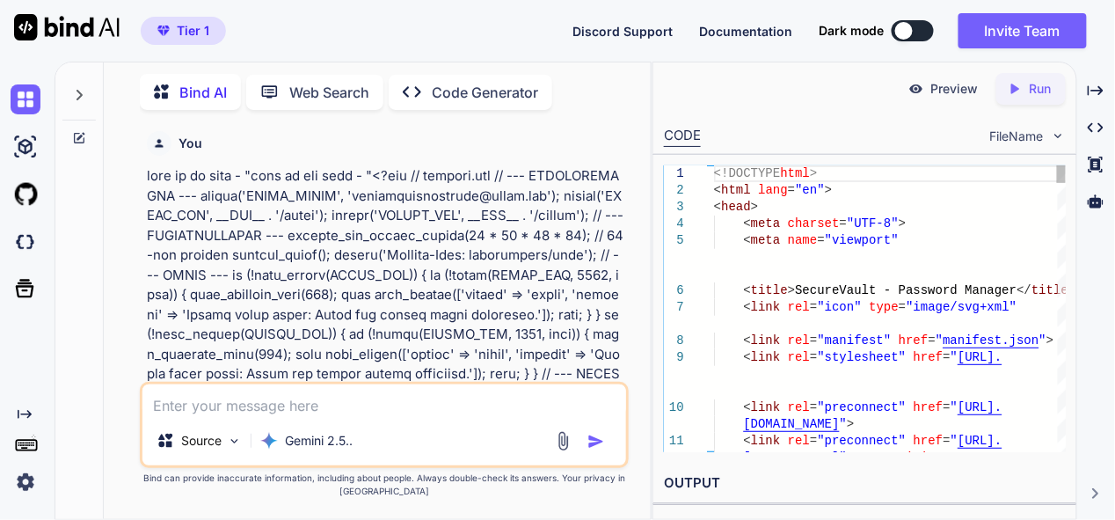
type textarea "background: var(--primary-gradient); color: white; transform: scale(1.1) rotate…"
type textarea "x"
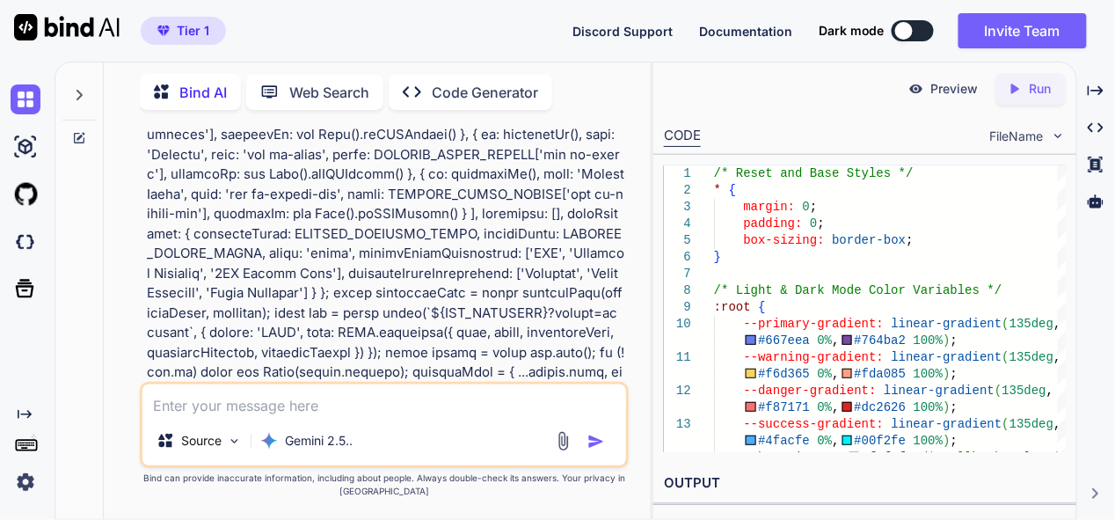
scroll to position [6158, 0]
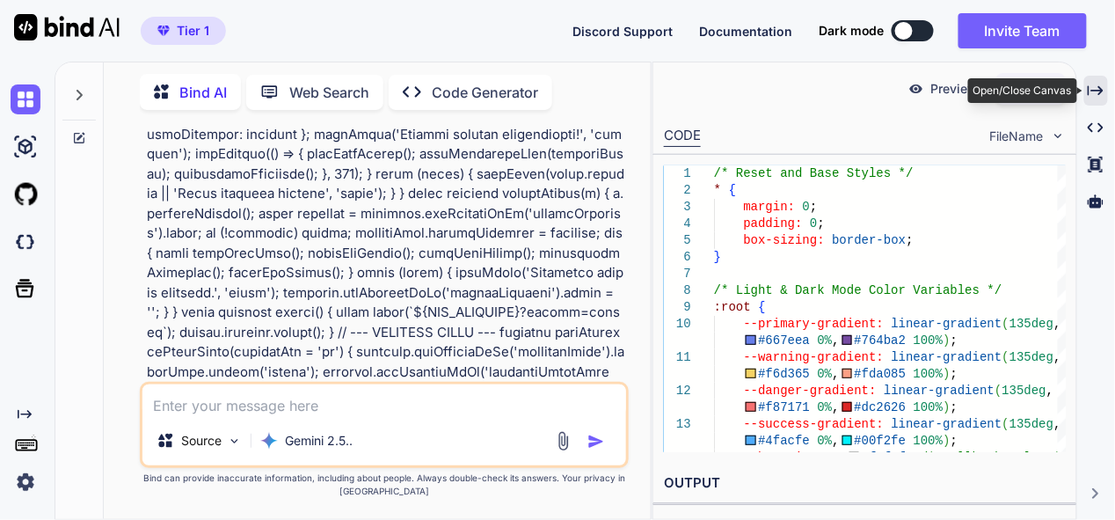
click at [1101, 91] on icon at bounding box center [1096, 90] width 16 height 10
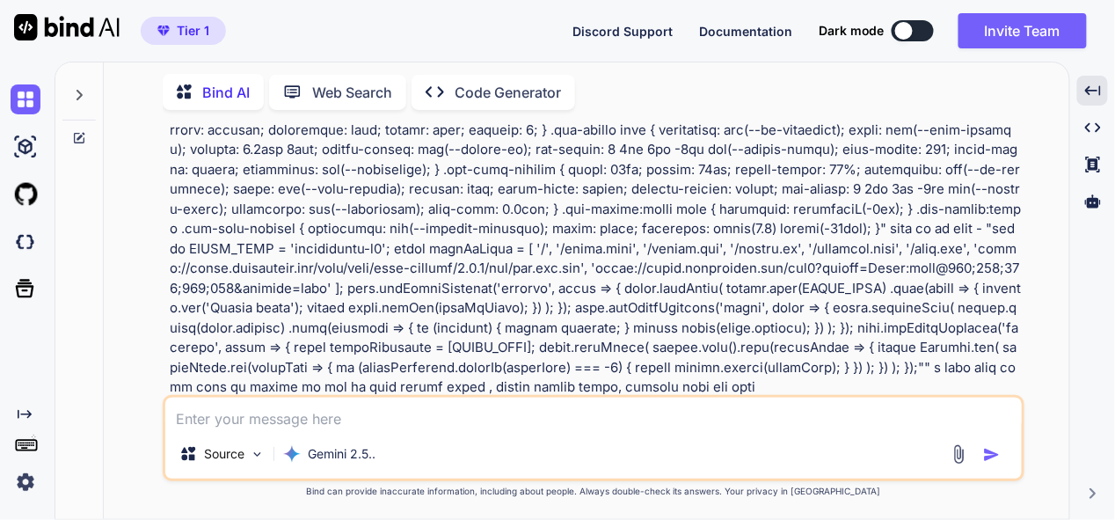
scroll to position [20233, 0]
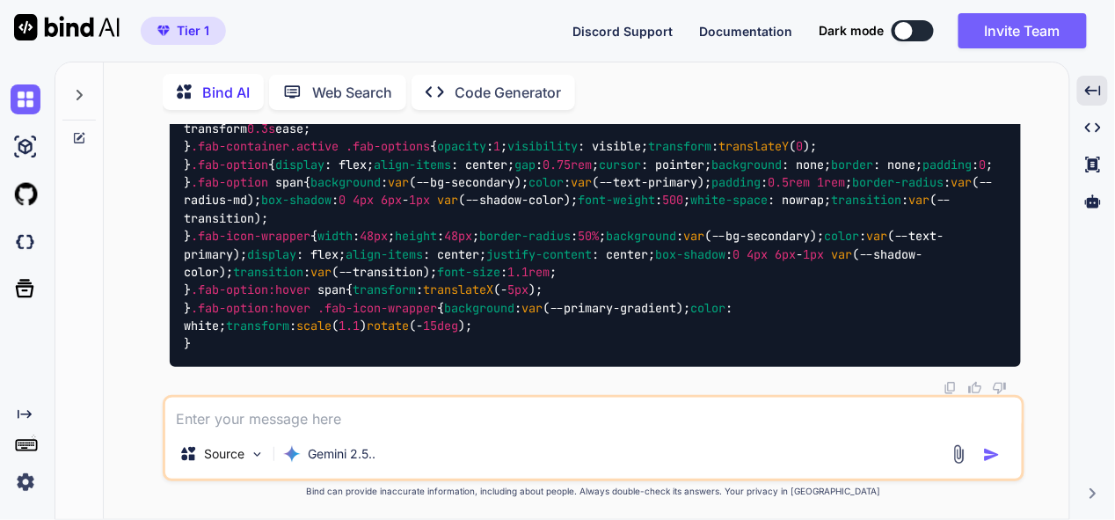
scroll to position [54529, 0]
click at [415, 418] on textarea at bounding box center [593, 414] width 857 height 32
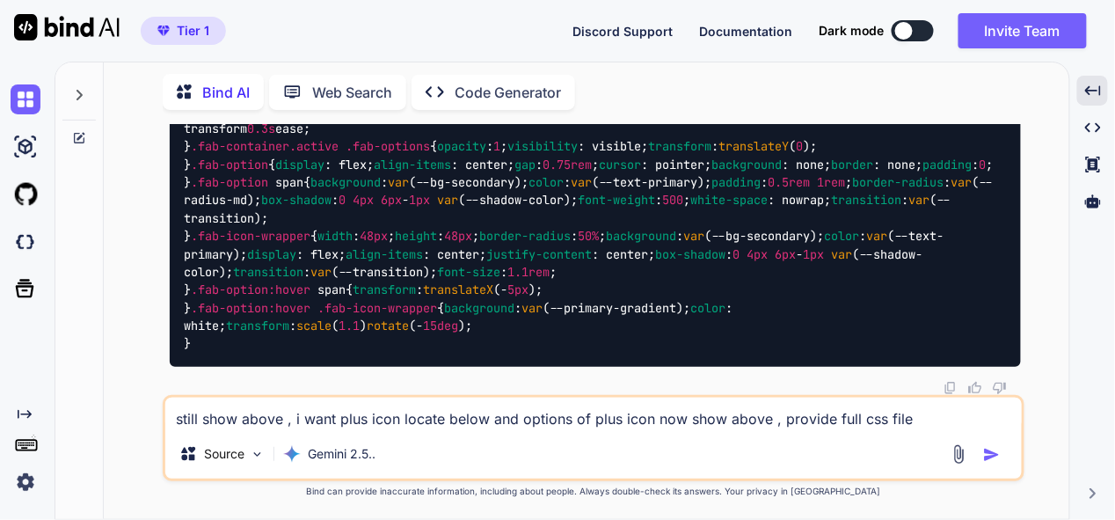
type textarea "still show above , i want plus icon locate below and options of plus icon now s…"
click at [985, 453] on img "button" at bounding box center [993, 455] width 18 height 18
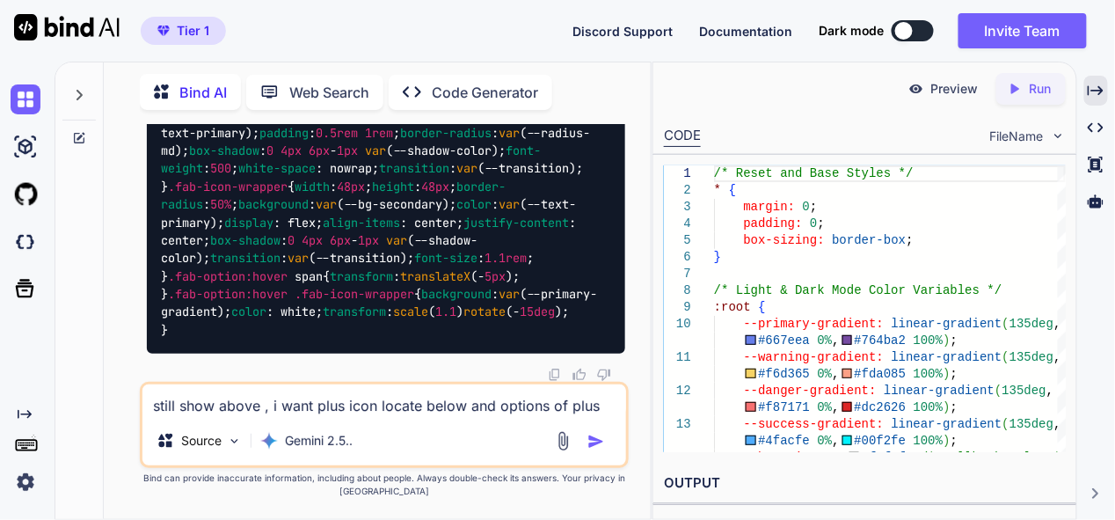
scroll to position [71262, 0]
click at [303, 418] on div "still show above , i want plus icon locate below and options of plus icon now s…" at bounding box center [384, 425] width 488 height 86
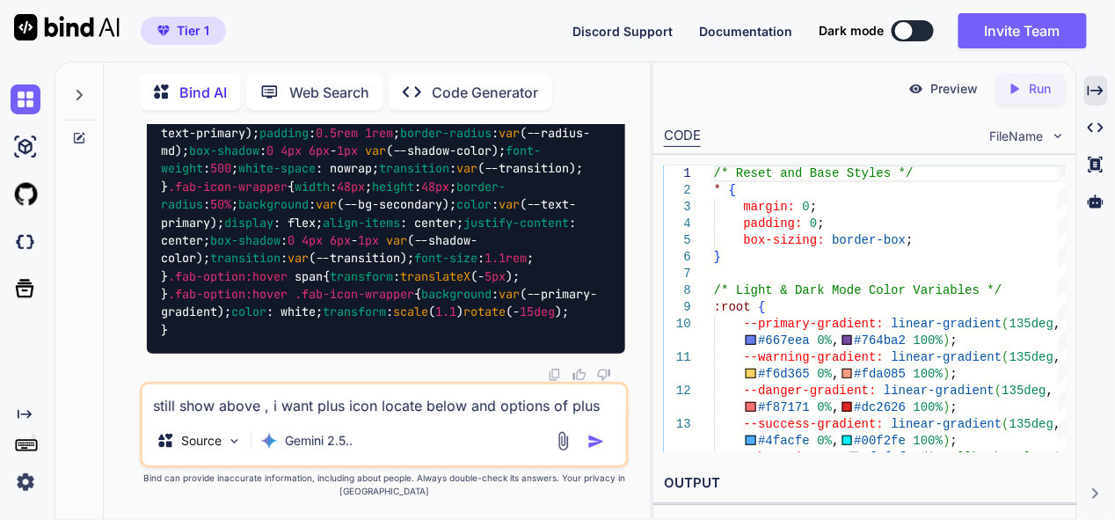
click at [292, 402] on textarea "still show above , i want plus icon locate below and options of plus icon now s…" at bounding box center [384, 400] width 483 height 32
click at [274, 405] on textarea "still show above , i want plus icon locate below and options of plus icon now s…" at bounding box center [384, 400] width 483 height 32
type textarea "still same issue , plus icon down below"
click at [592, 441] on img "button" at bounding box center [597, 442] width 18 height 18
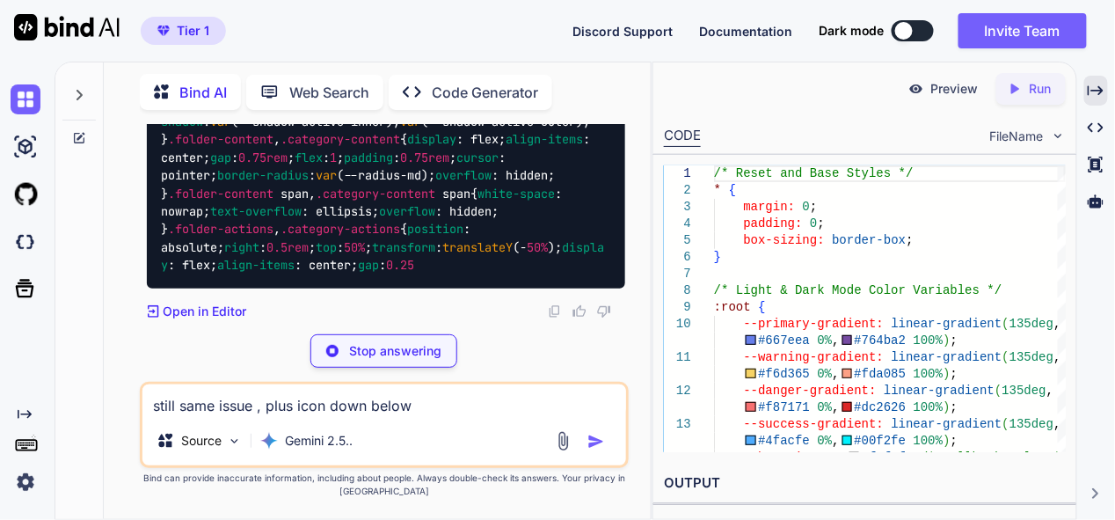
scroll to position [106159, 0]
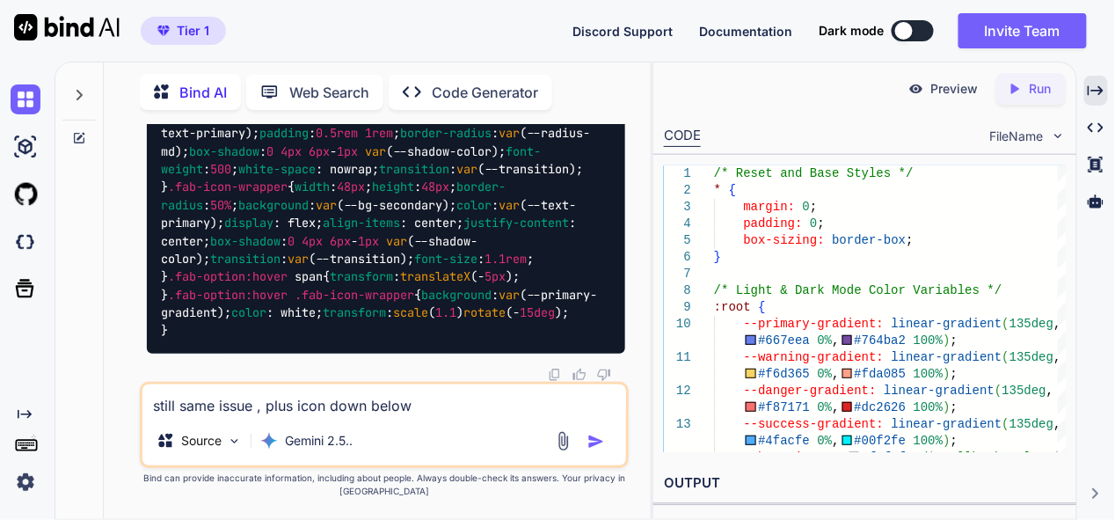
drag, startPoint x: 586, startPoint y: 227, endPoint x: 579, endPoint y: 240, distance: 15.0
click at [303, 413] on textarea "still same issue , plus icon down below" at bounding box center [384, 400] width 483 height 32
click at [150, 403] on textarea "plus icon options show on top ," at bounding box center [384, 400] width 483 height 32
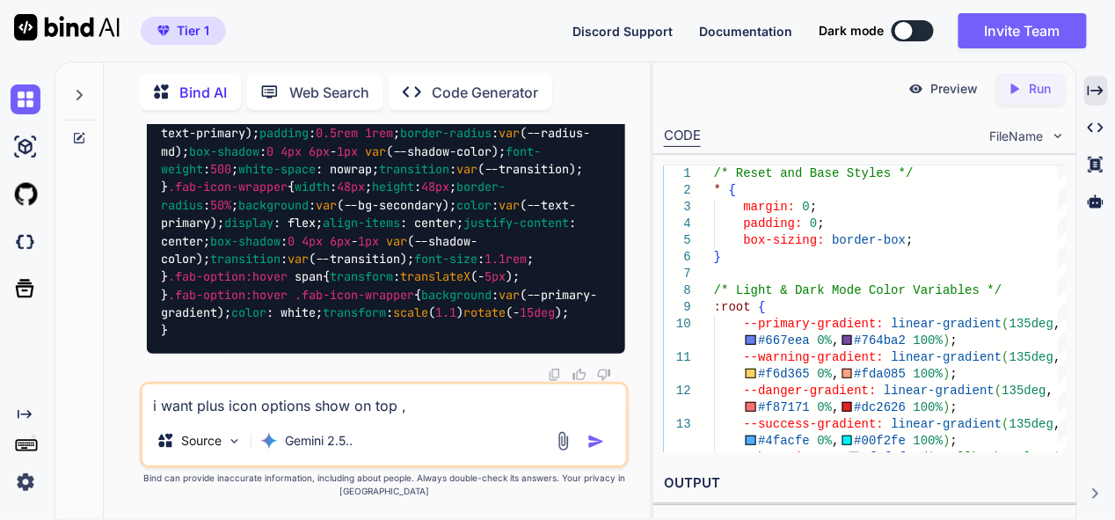
drag, startPoint x: 413, startPoint y: 403, endPoint x: 508, endPoint y: 409, distance: 95.2
click at [414, 403] on textarea "i want plus icon options show on top ," at bounding box center [384, 400] width 483 height 32
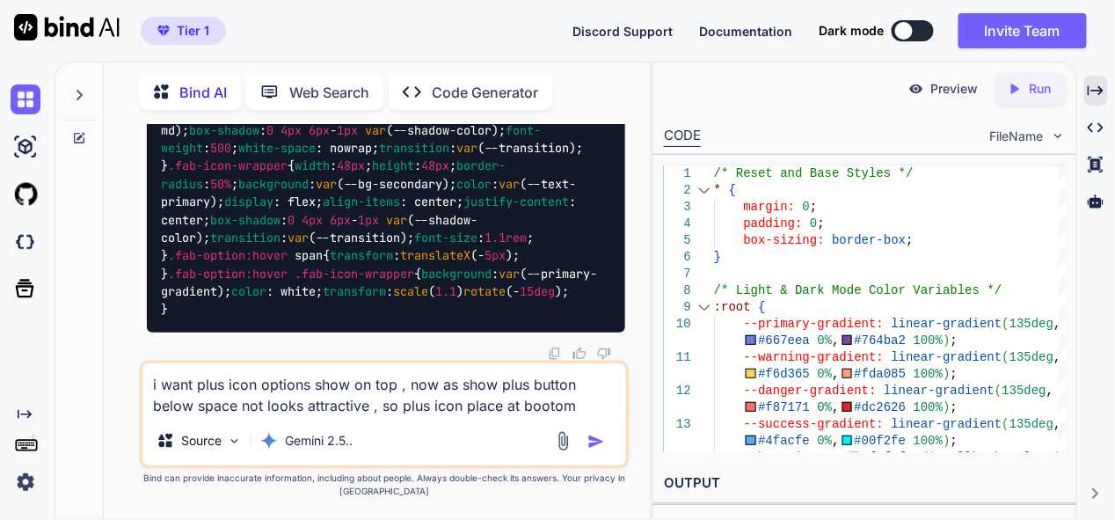
drag, startPoint x: 513, startPoint y: 409, endPoint x: 683, endPoint y: 401, distance: 170.0
click at [514, 407] on textarea "i want plus icon options show on top , now as show plus button below space not …" at bounding box center [384, 389] width 483 height 53
click at [551, 406] on textarea "i want plus icon options show on top , now as show plus button below space not …" at bounding box center [384, 389] width 483 height 53
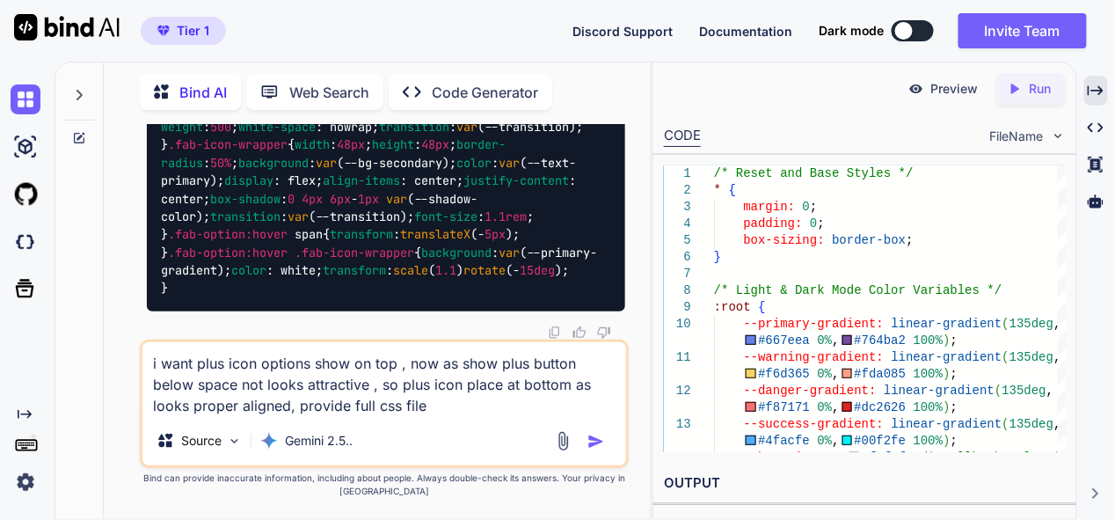
type textarea "i want plus icon options show on top , now as show plus button below space not …"
click at [590, 441] on img "button" at bounding box center [597, 442] width 18 height 18
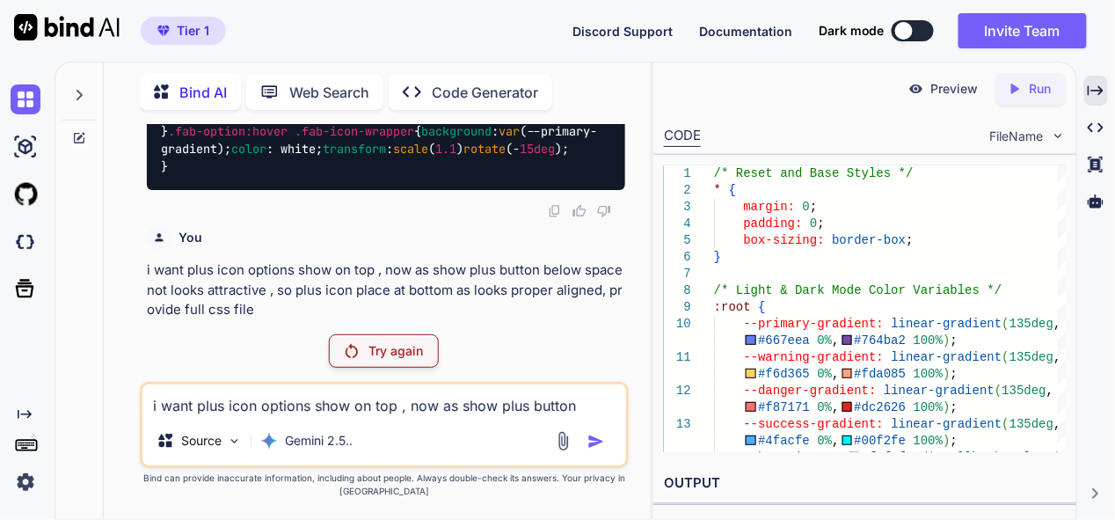
scroll to position [106030, 0]
click at [424, 360] on div "Try again" at bounding box center [384, 350] width 110 height 33
click at [388, 355] on p "Try again" at bounding box center [396, 351] width 55 height 18
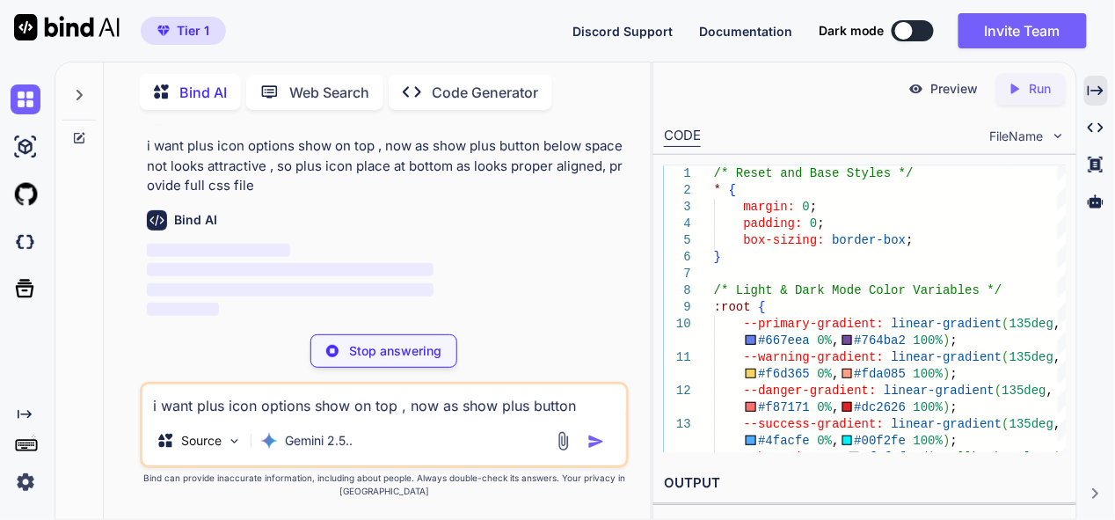
scroll to position [140919, 0]
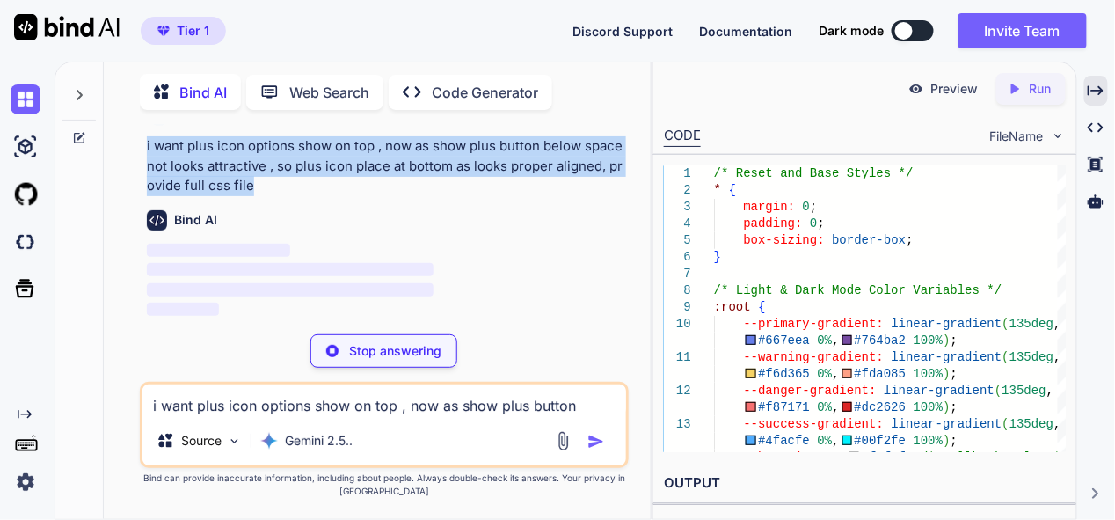
drag, startPoint x: 282, startPoint y: 218, endPoint x: 138, endPoint y: 178, distance: 149.0
click at [138, 178] on div "You Bind AI Of course! To move the floating action button (the plus icon) sligh…" at bounding box center [384, 321] width 533 height 395
copy p "i want plus icon options show on top , now as show plus button below space not …"
click at [31, 101] on img at bounding box center [26, 99] width 30 height 30
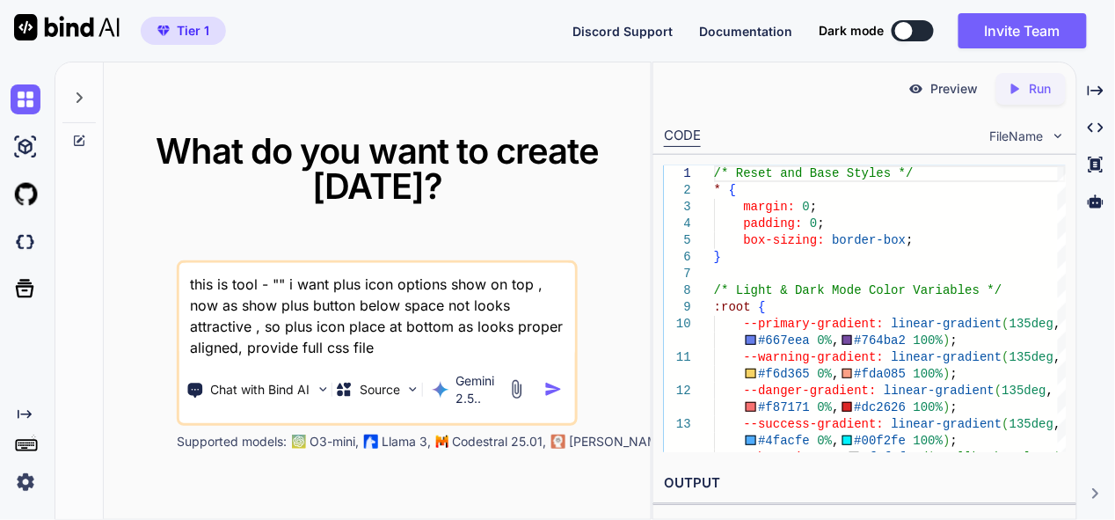
click at [279, 281] on textarea "this is tool - "" i want plus icon options show on top , now as show plus butto…" at bounding box center [377, 310] width 396 height 95
paste textarea "here is php code - "<?php // backend.php // --- CONFIGURATION --- define('ADMIN…"
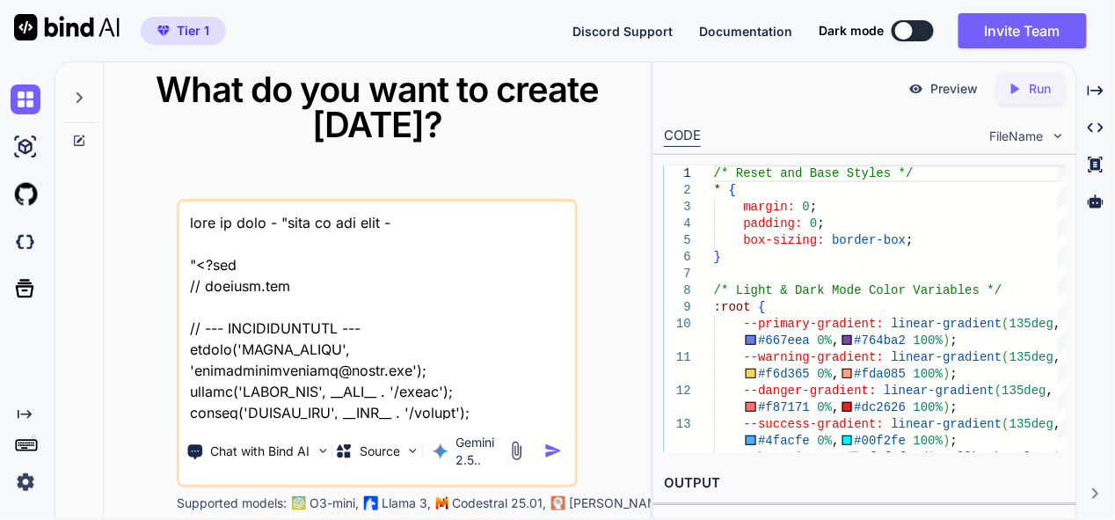
scroll to position [125145, 0]
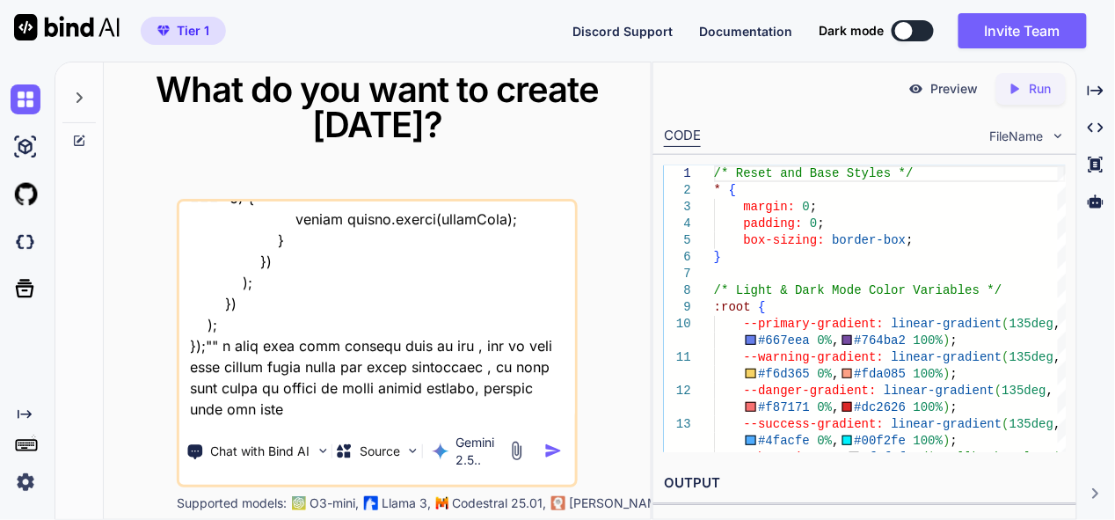
type textarea "this is tool - "here is php code - "<?php // backend.php // --- CONFIGURATION -…"
click at [549, 450] on img "button" at bounding box center [554, 451] width 18 height 18
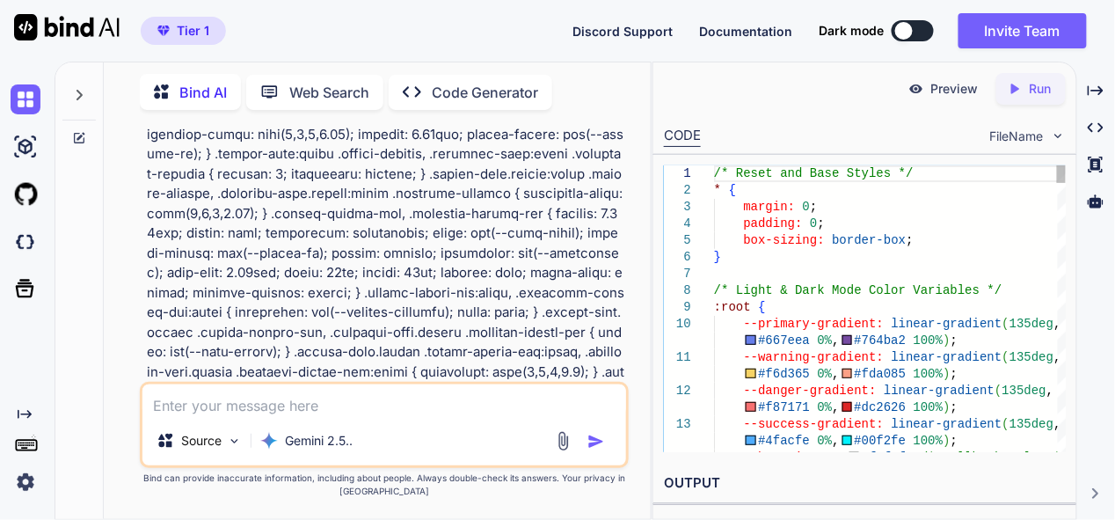
scroll to position [13108, 0]
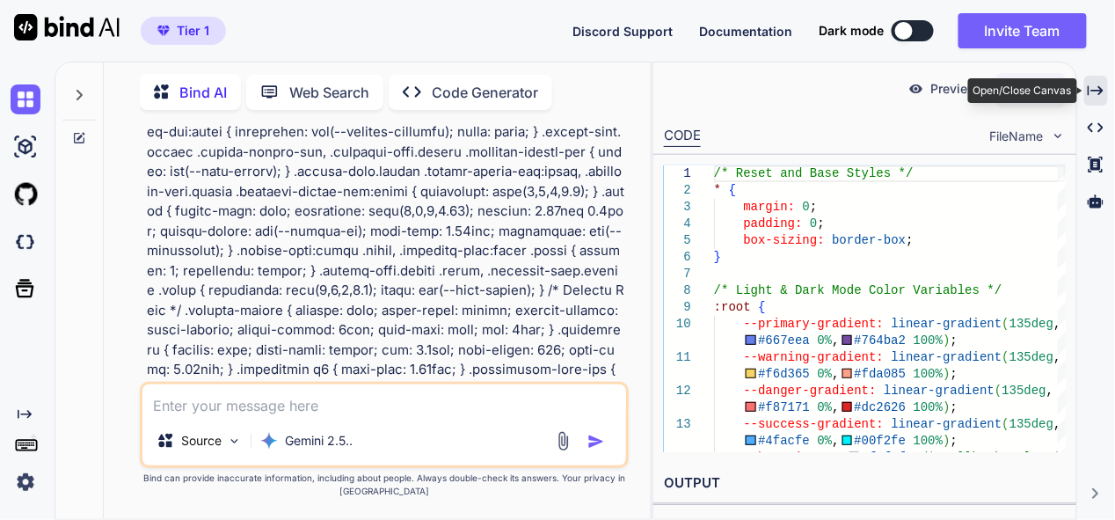
click at [1099, 96] on icon "Created with Pixso." at bounding box center [1096, 91] width 16 height 16
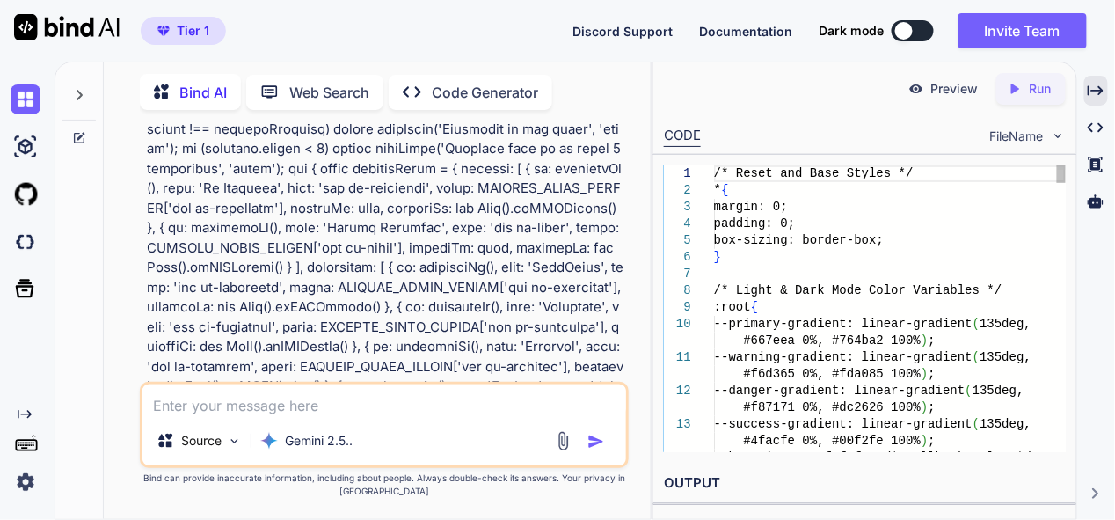
scroll to position [36284, 0]
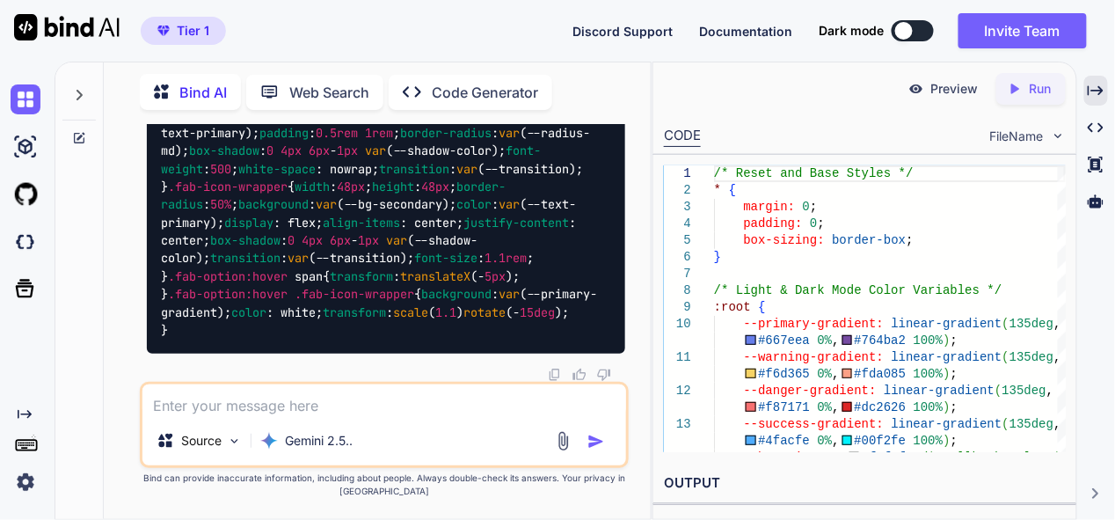
scroll to position [70917, 0]
click at [303, 406] on textarea at bounding box center [384, 400] width 483 height 32
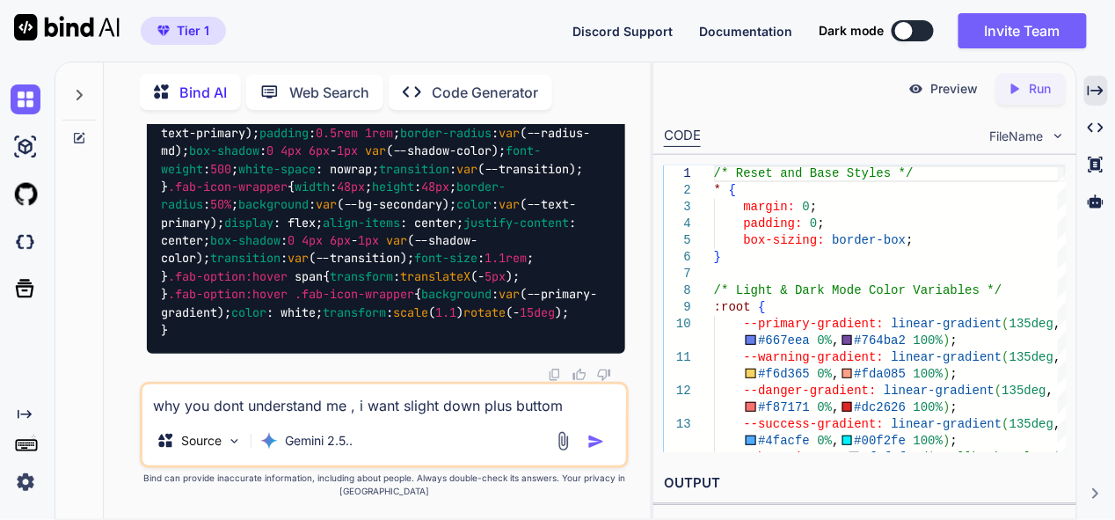
type textarea "why you dont understand me , i want slight down plus buttom"
click at [600, 443] on img "button" at bounding box center [597, 442] width 18 height 18
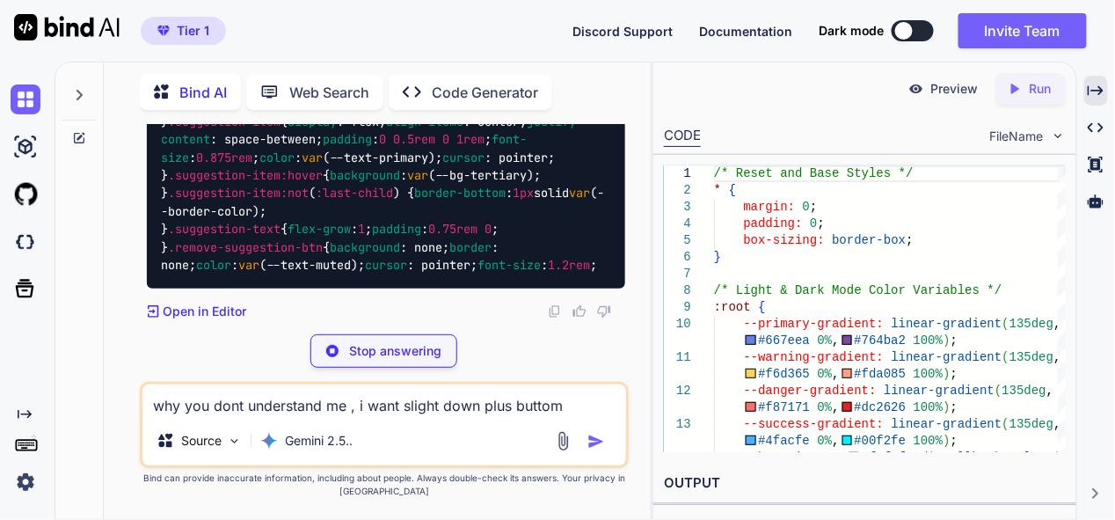
scroll to position [71369, 0]
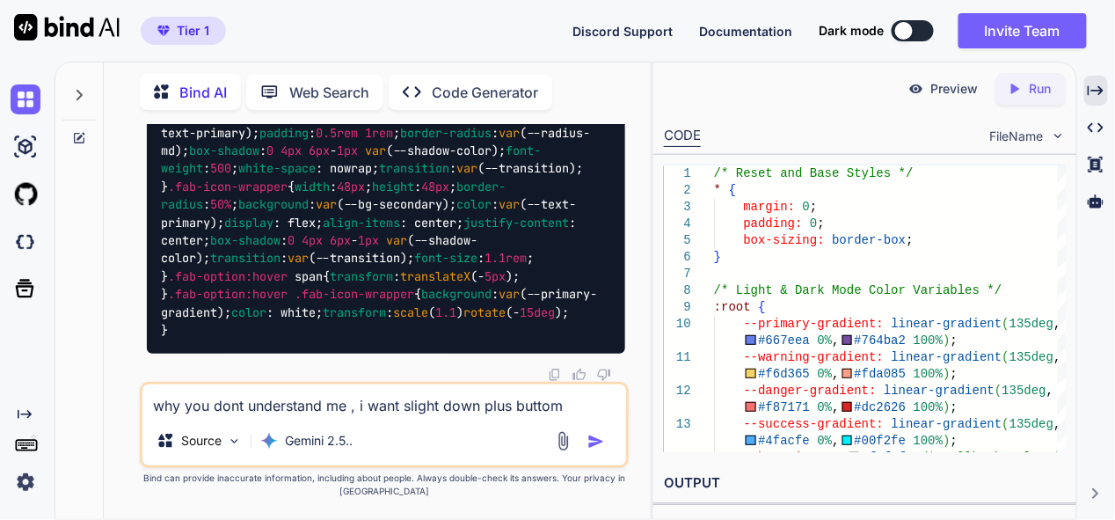
click at [276, 409] on textarea "why you dont understand me , i want slight down plus buttom" at bounding box center [384, 400] width 483 height 32
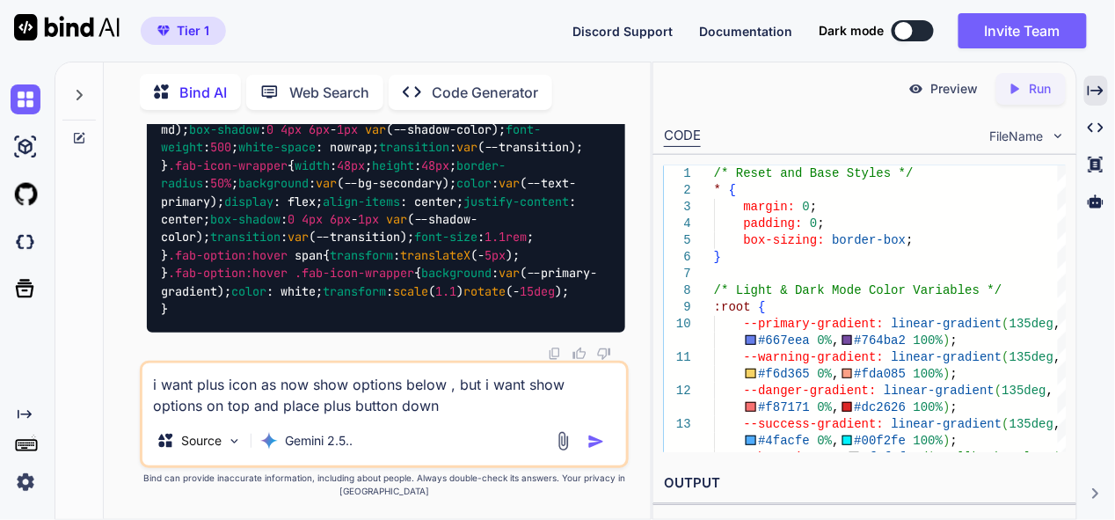
type textarea "i want plus icon as now show options below , but i want show options on top and…"
click at [596, 439] on img "button" at bounding box center [597, 442] width 18 height 18
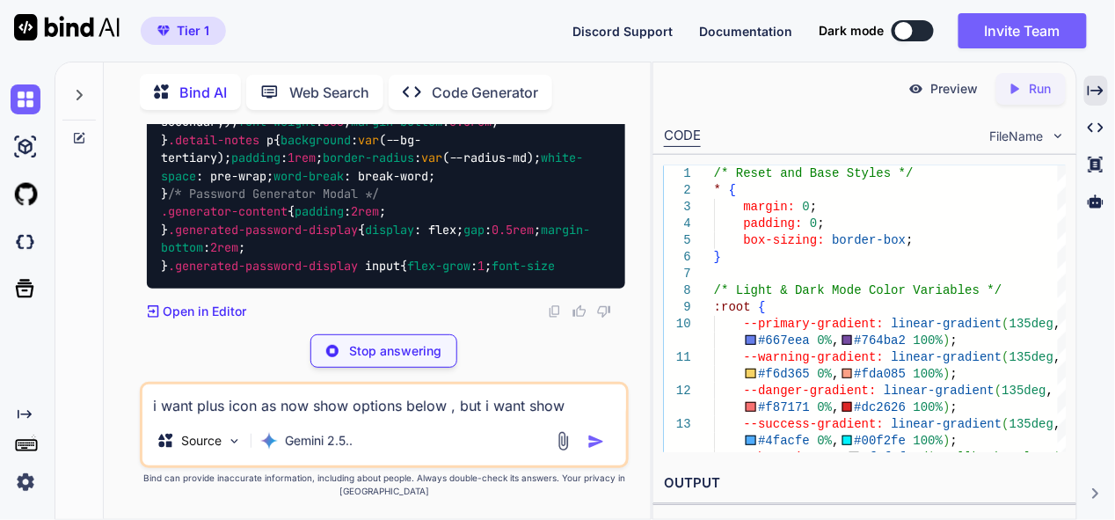
scroll to position [106415, 0]
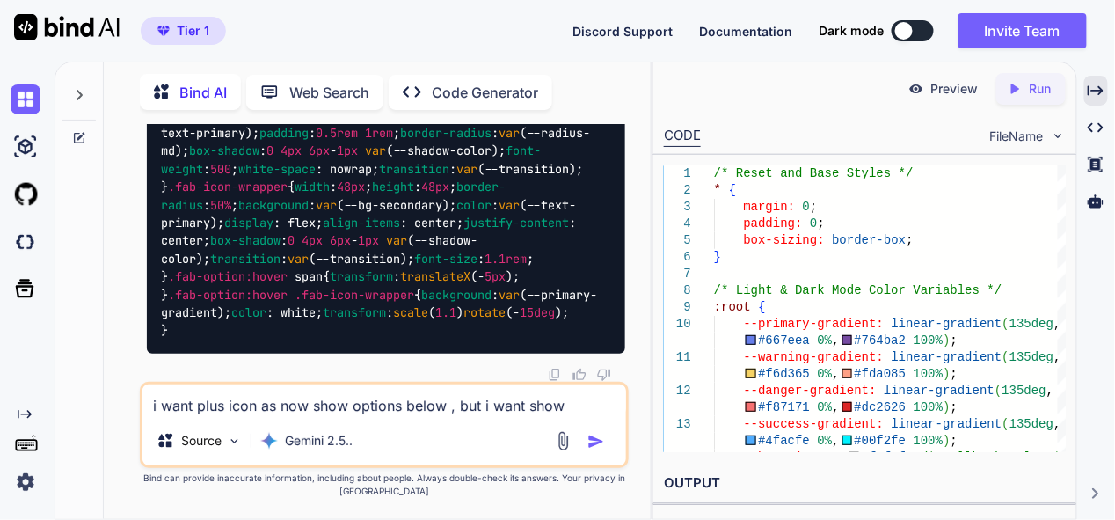
click at [29, 93] on img at bounding box center [26, 99] width 30 height 30
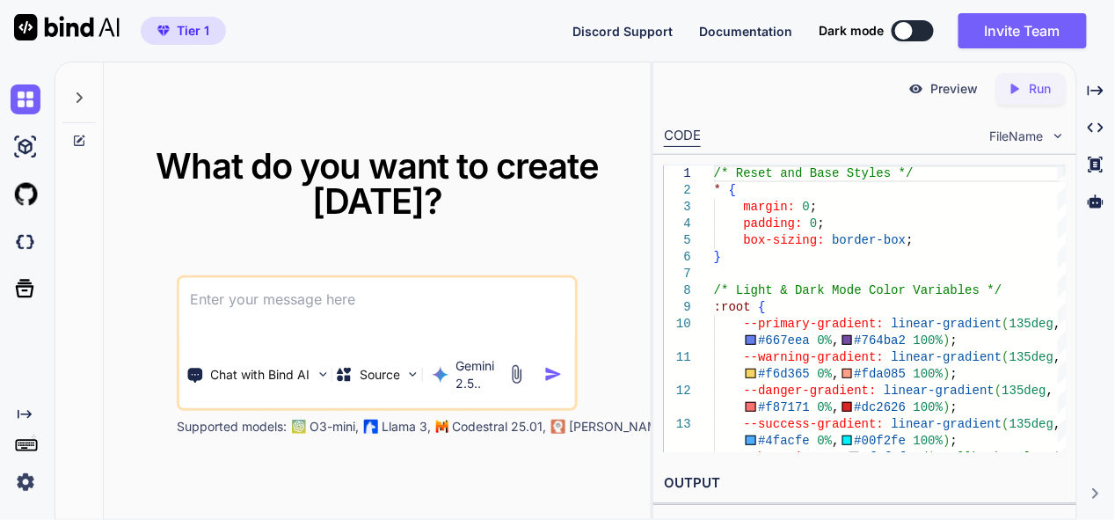
click at [273, 310] on textarea at bounding box center [377, 310] width 396 height 65
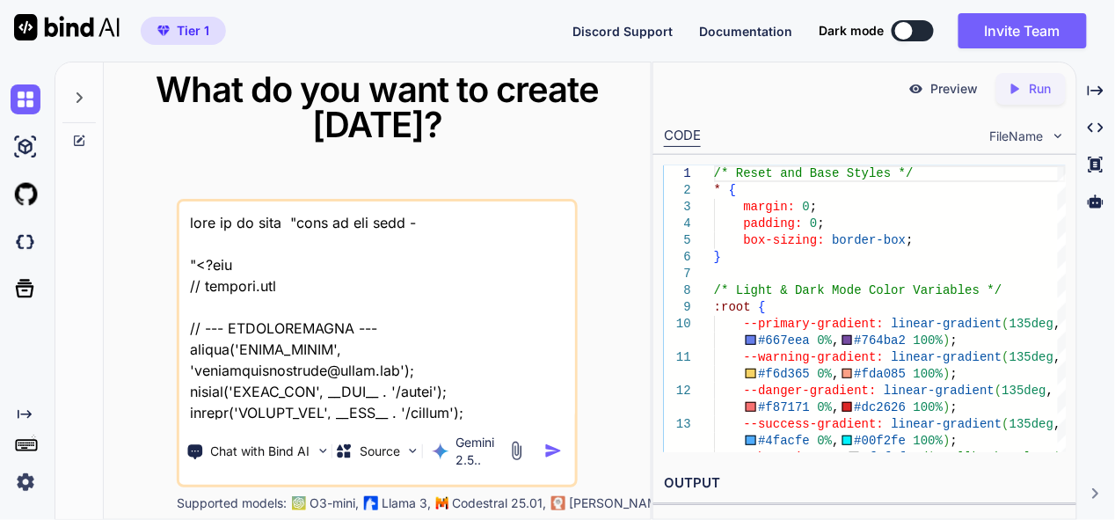
scroll to position [125165, 0]
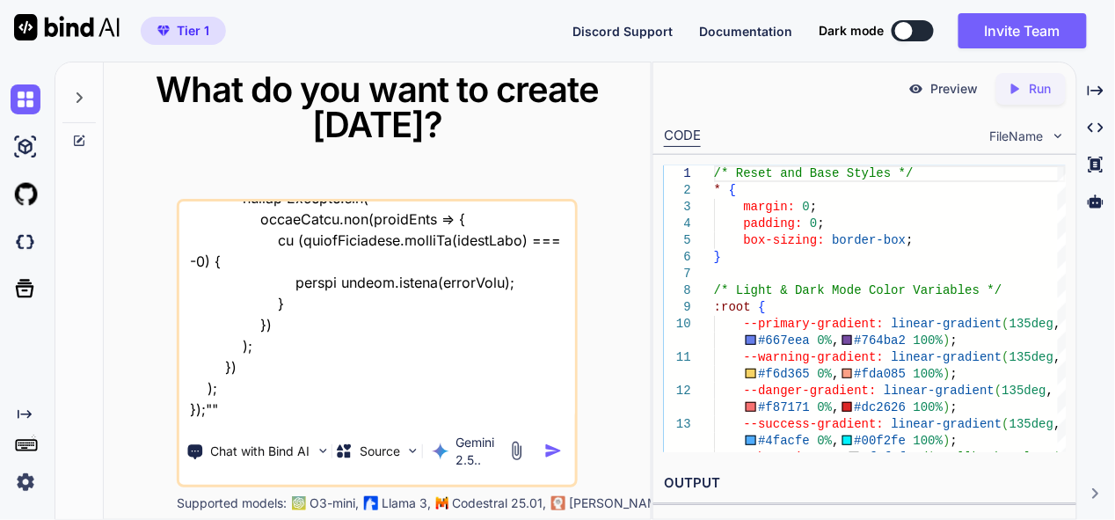
click at [266, 414] on textarea at bounding box center [377, 310] width 396 height 218
type textarea "this is my tool "here is php code - "<?php // backend.php // --- CONFIGURATION …"
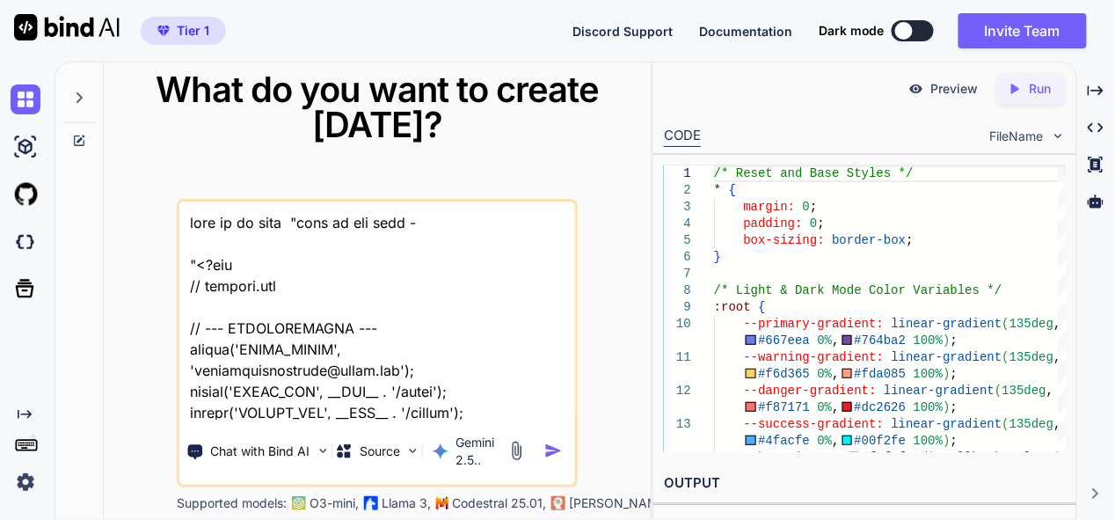
scroll to position [125165, 0]
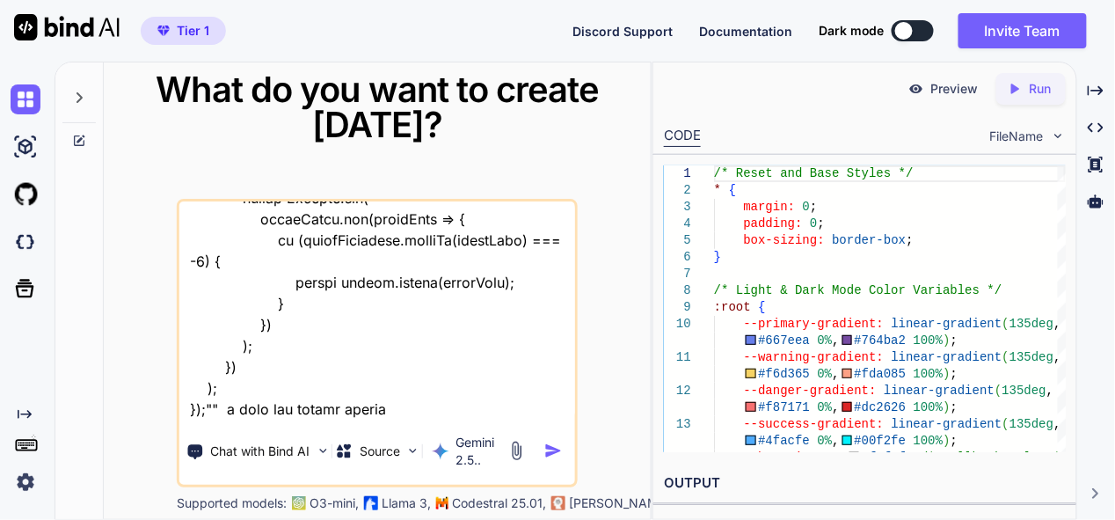
type textarea "this is my tool "here is php code - "<?php // backend.php // --- CONFIGURATION …"
type textarea "x"
type textarea "this is my tool "here is php code - "<?php // backend.php // --- CONFIGURATION …"
type textarea "x"
type textarea "this is my tool "here is php code - "<?php // backend.php // --- CONFIGURATION …"
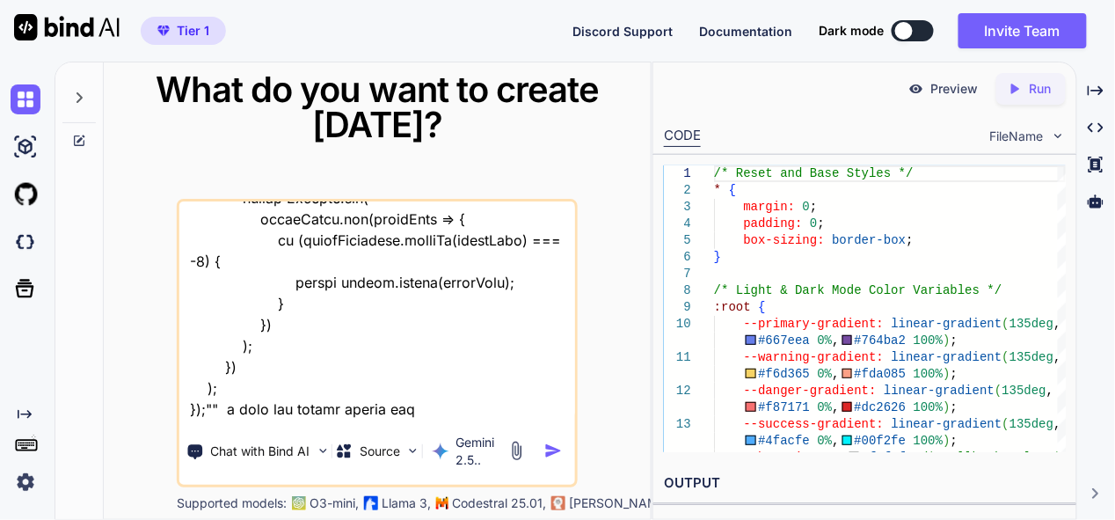
type textarea "x"
type textarea "this is my tool "here is php code - "<?php // backend.php // --- CONFIGURATION …"
type textarea "x"
type textarea "this is my tool "here is php code - "<?php // backend.php // --- CONFIGURATION …"
type textarea "x"
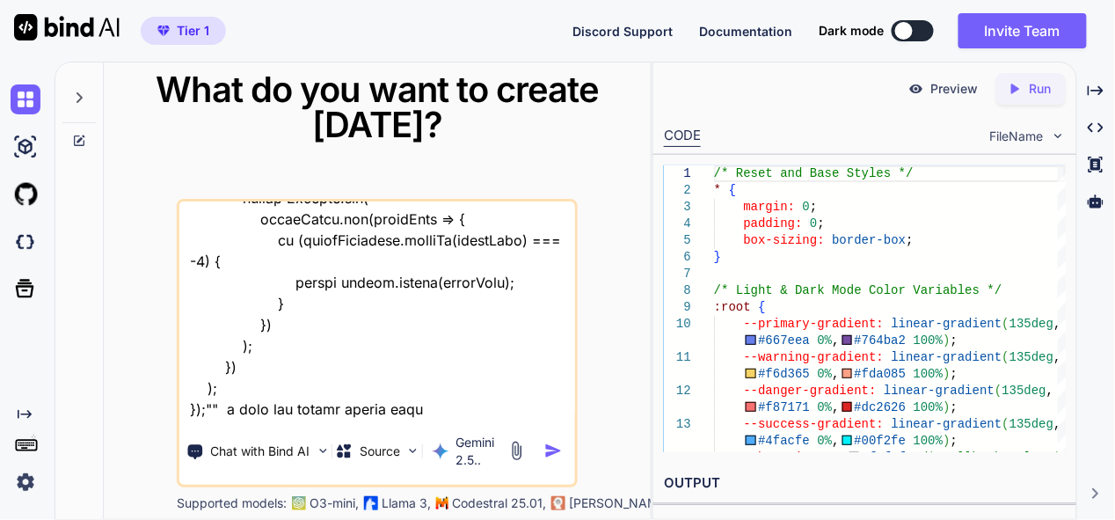
type textarea "this is my tool "here is php code - "<?php // backend.php // --- CONFIGURATION …"
type textarea "x"
type textarea "this is my tool "here is php code - "<?php // backend.php // --- CONFIGURATION …"
type textarea "x"
type textarea "this is my tool "here is php code - "<?php // backend.php // --- CONFIGURATION …"
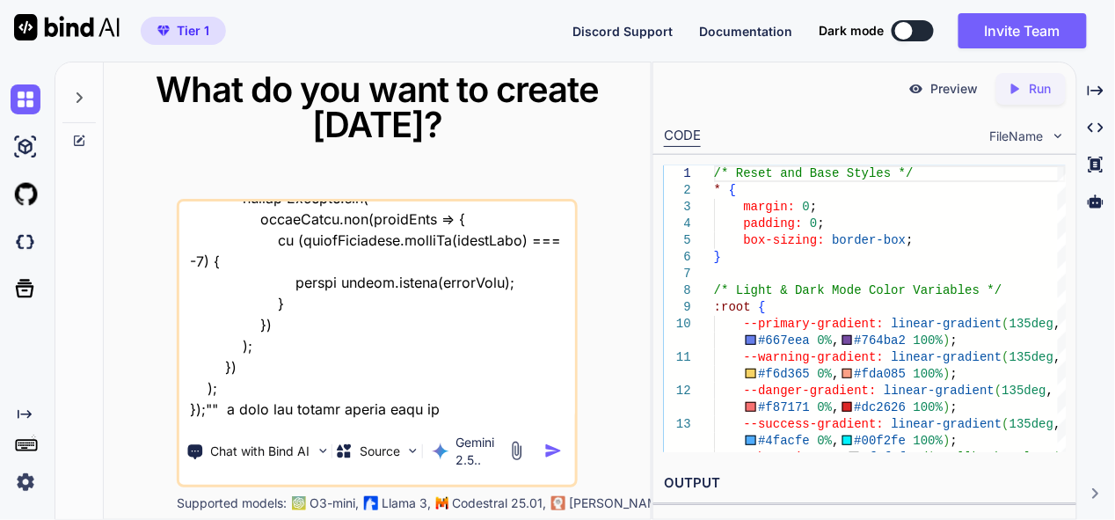
type textarea "x"
type textarea "this is my tool "here is php code - "<?php // backend.php // --- CONFIGURATION …"
type textarea "x"
type textarea "this is my tool "here is php code - "<?php // backend.php // --- CONFIGURATION …"
type textarea "x"
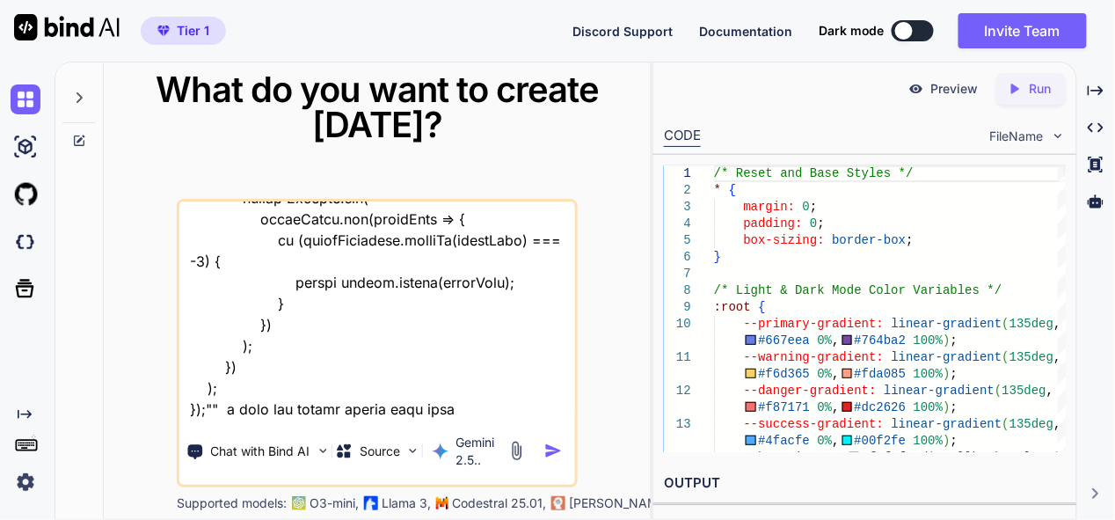
type textarea "this is my tool "here is php code - "<?php // backend.php // --- CONFIGURATION …"
type textarea "x"
type textarea "this is my tool "here is php code - "<?php // backend.php // --- CONFIGURATION …"
type textarea "x"
type textarea "this is my tool "here is php code - "<?php // backend.php // --- CONFIGURATION …"
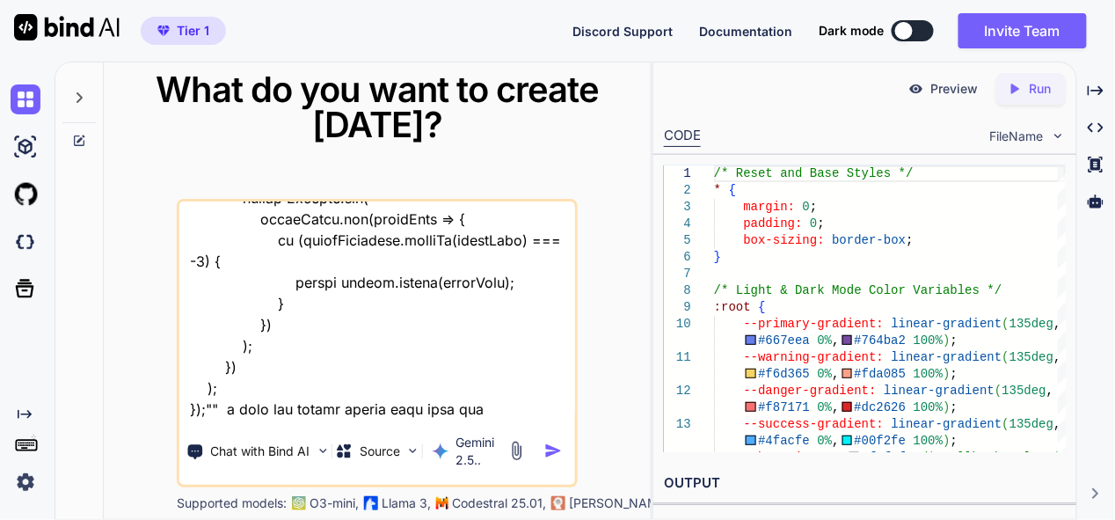
type textarea "x"
type textarea "this is my tool "here is php code - "<?php // backend.php // --- CONFIGURATION …"
type textarea "x"
type textarea "this is my tool "here is php code - "<?php // backend.php // --- CONFIGURATION …"
type textarea "x"
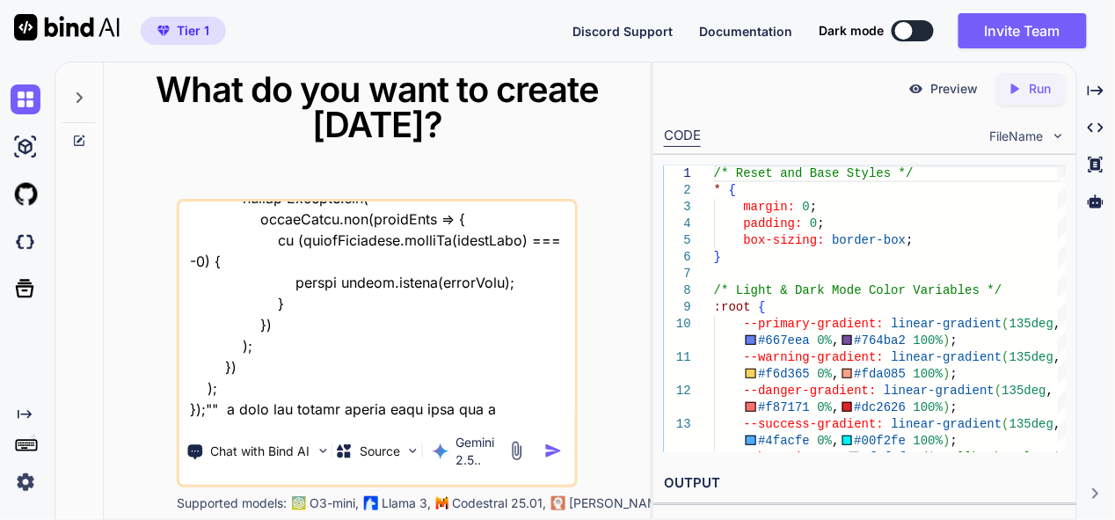
type textarea "this is my tool "here is php code - "<?php // backend.php // --- CONFIGURATION …"
type textarea "x"
type textarea "this is my tool "here is php code - "<?php // backend.php // --- CONFIGURATION …"
type textarea "x"
type textarea "this is my tool "here is php code - "<?php // backend.php // --- CONFIGURATION …"
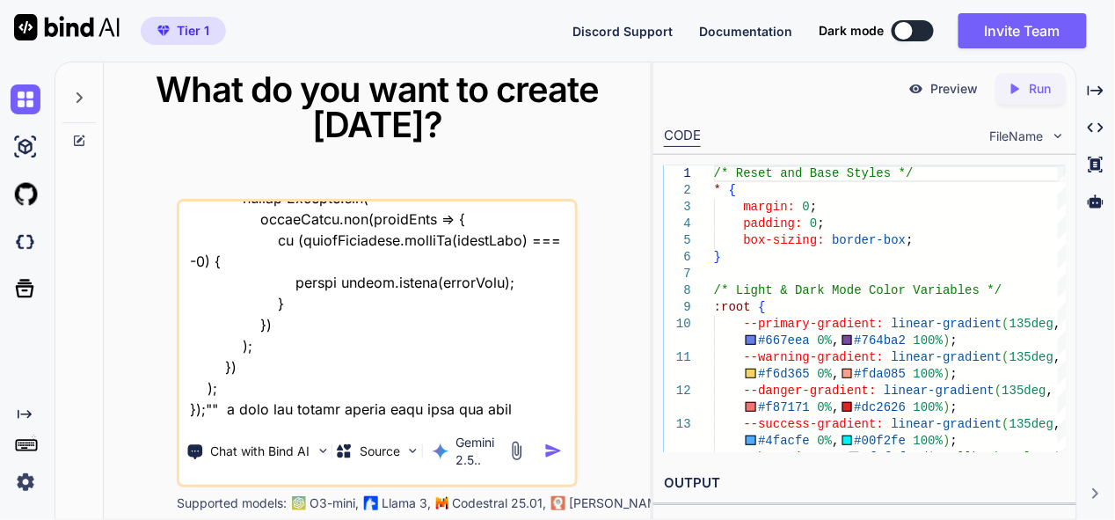
type textarea "x"
type textarea "this is my tool "here is php code - "<?php // backend.php // --- CONFIGURATION …"
type textarea "x"
type textarea "this is my tool "here is php code - "<?php // backend.php // --- CONFIGURATION …"
type textarea "x"
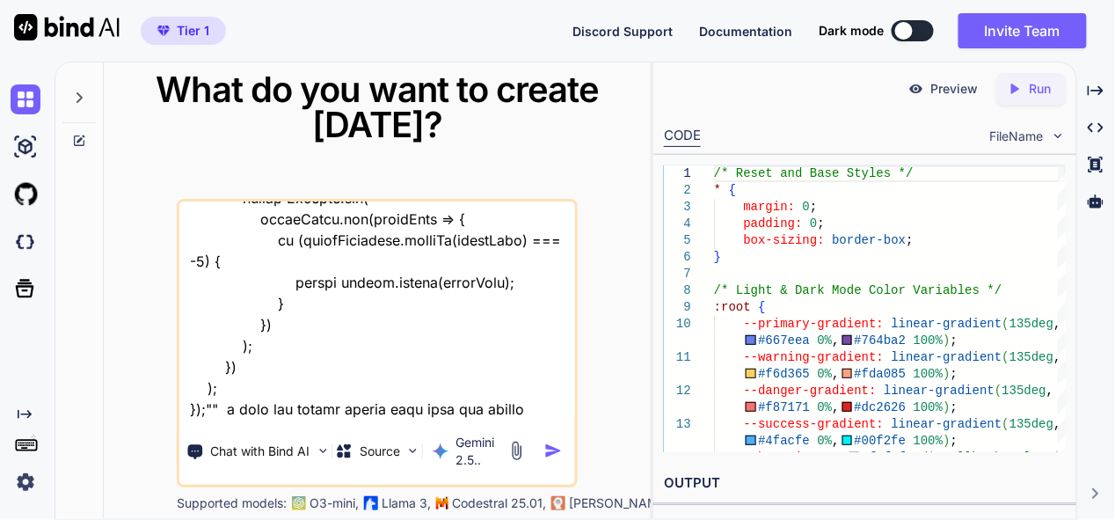
type textarea "this is my tool "here is php code - "<?php // backend.php // --- CONFIGURATION …"
type textarea "x"
type textarea "this is my tool "here is php code - "<?php // backend.php // --- CONFIGURATION …"
type textarea "x"
type textarea "this is my tool "here is php code - "<?php // backend.php // --- CONFIGURATION …"
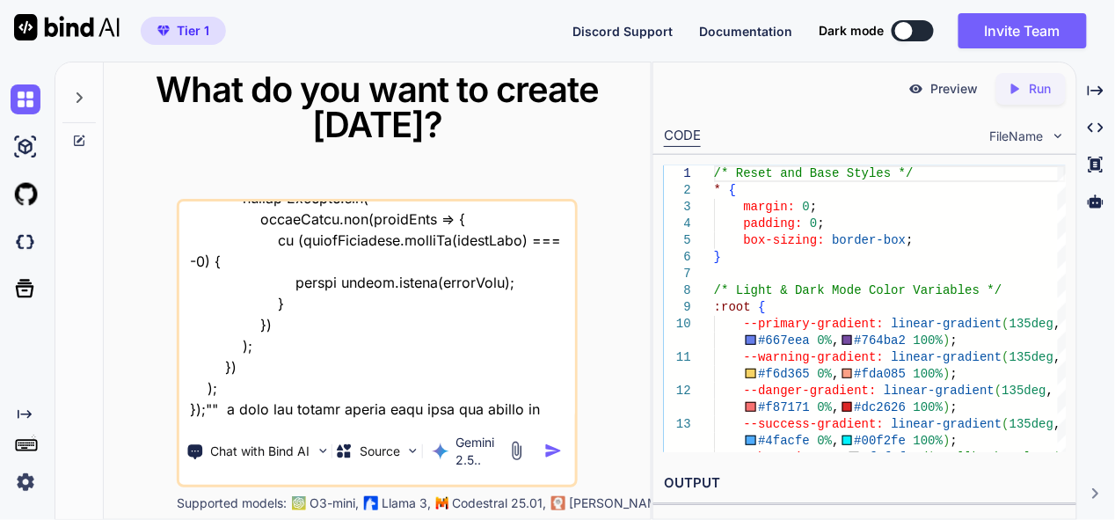
type textarea "x"
type textarea "this is my tool "here is php code - "<?php // backend.php // --- CONFIGURATION …"
type textarea "x"
type textarea "this is my tool "here is php code - "<?php // backend.php // --- CONFIGURATION …"
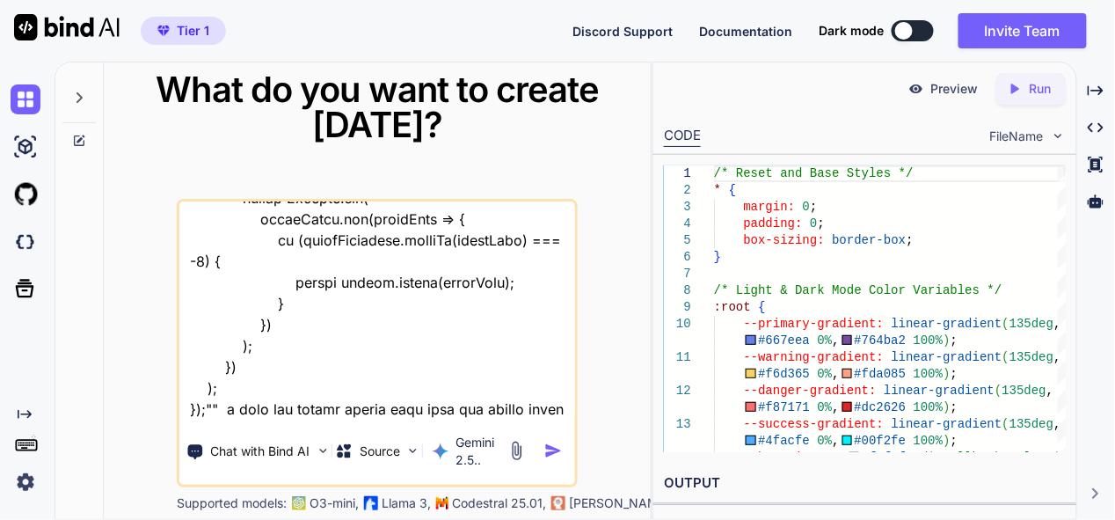
type textarea "x"
type textarea "this is my tool "here is php code - "<?php // backend.php // --- CONFIGURATION …"
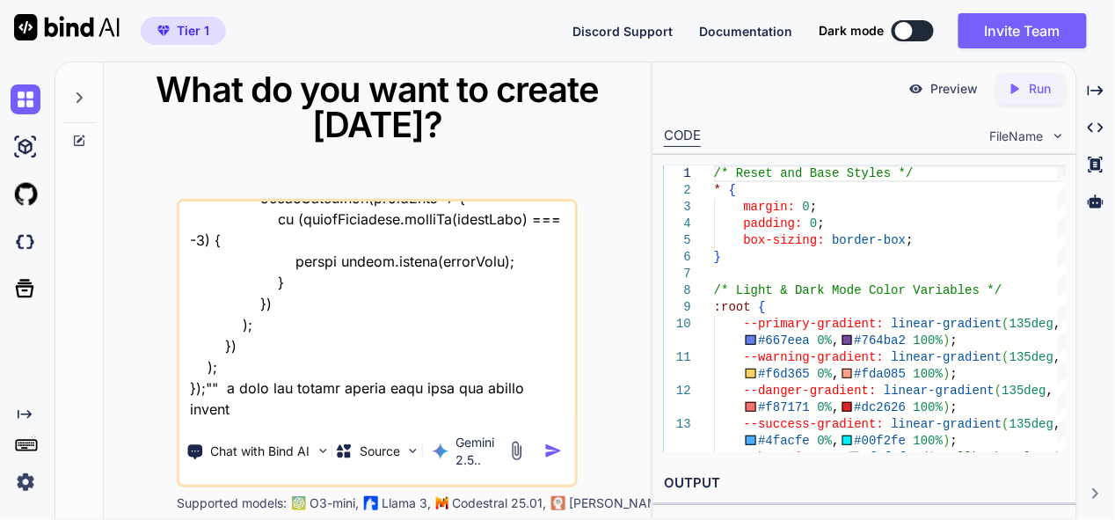
type textarea "x"
type textarea "this is my tool "here is php code - "<?php // backend.php // --- CONFIGURATION …"
type textarea "x"
type textarea "this is my tool "here is php code - "<?php // backend.php // --- CONFIGURATION …"
type textarea "x"
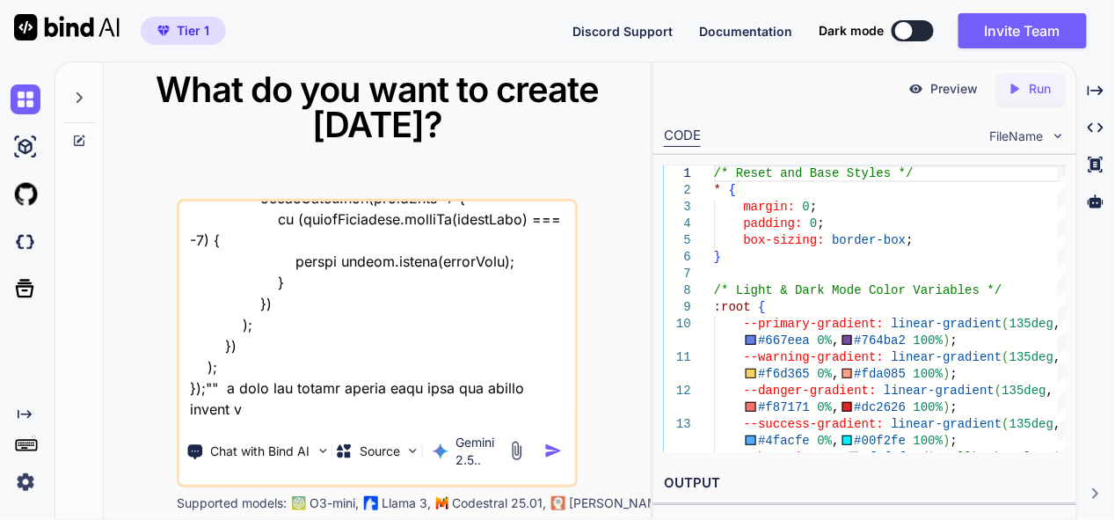
type textarea "this is my tool "here is php code - "<?php // backend.php // --- CONFIGURATION …"
type textarea "x"
type textarea "this is my tool "here is php code - "<?php // backend.php // --- CONFIGURATION …"
type textarea "x"
type textarea "this is my tool "here is php code - "<?php // backend.php // --- CONFIGURATION …"
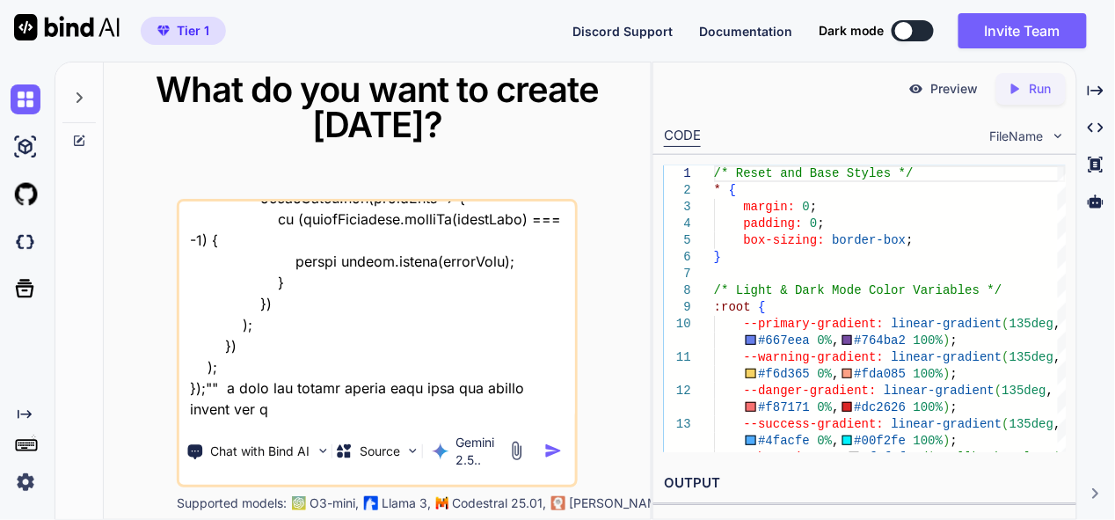
type textarea "x"
type textarea "this is my tool "here is php code - "<?php // backend.php // --- CONFIGURATION …"
type textarea "x"
type textarea "this is my tool "here is php code - "<?php // backend.php // --- CONFIGURATION …"
type textarea "x"
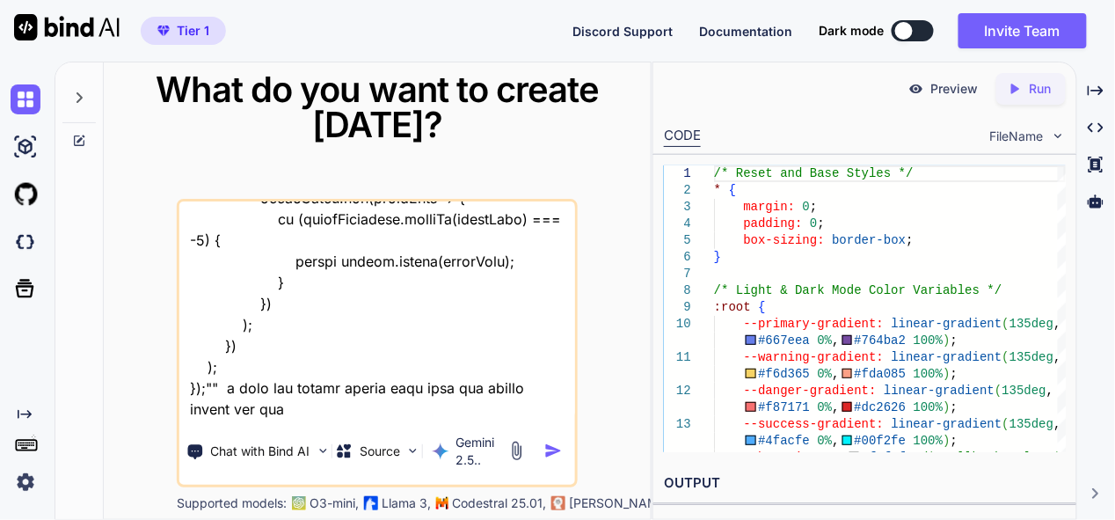
type textarea "this is my tool "here is php code - "<?php // backend.php // --- CONFIGURATION …"
type textarea "x"
type textarea "this is my tool "here is php code - "<?php // backend.php // --- CONFIGURATION …"
type textarea "x"
type textarea "this is my tool "here is php code - "<?php // backend.php // --- CONFIGURATION …"
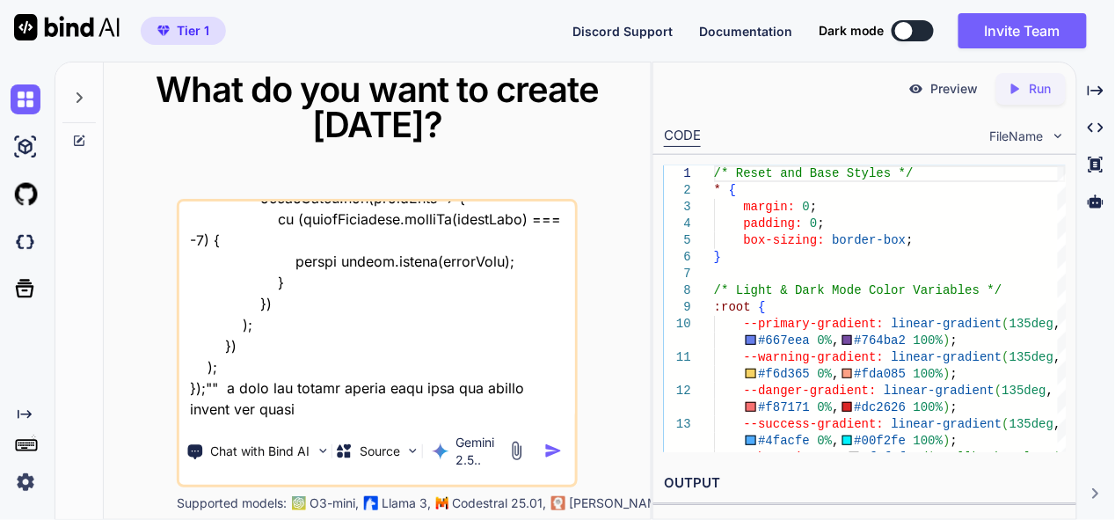
type textarea "x"
type textarea "this is my tool "here is php code - "<?php // backend.php // --- CONFIGURATION …"
type textarea "x"
type textarea "this is my tool "here is php code - "<?php // backend.php // --- CONFIGURATION …"
type textarea "x"
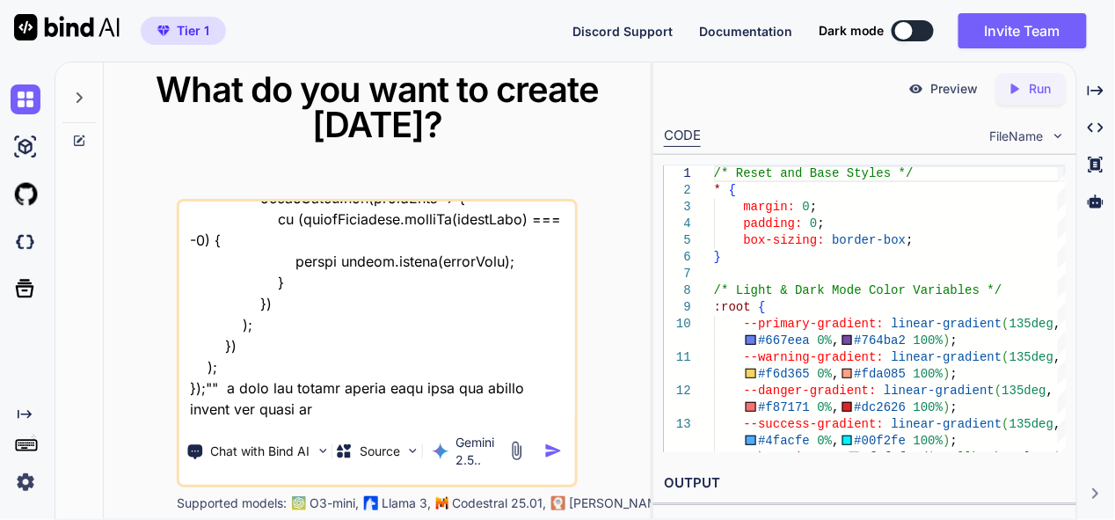
type textarea "this is my tool "here is php code - "<?php // backend.php // --- CONFIGURATION …"
type textarea "x"
type textarea "this is my tool "here is php code - "<?php // backend.php // --- CONFIGURATION …"
type textarea "x"
type textarea "this is my tool "here is php code - "<?php // backend.php // --- CONFIGURATION …"
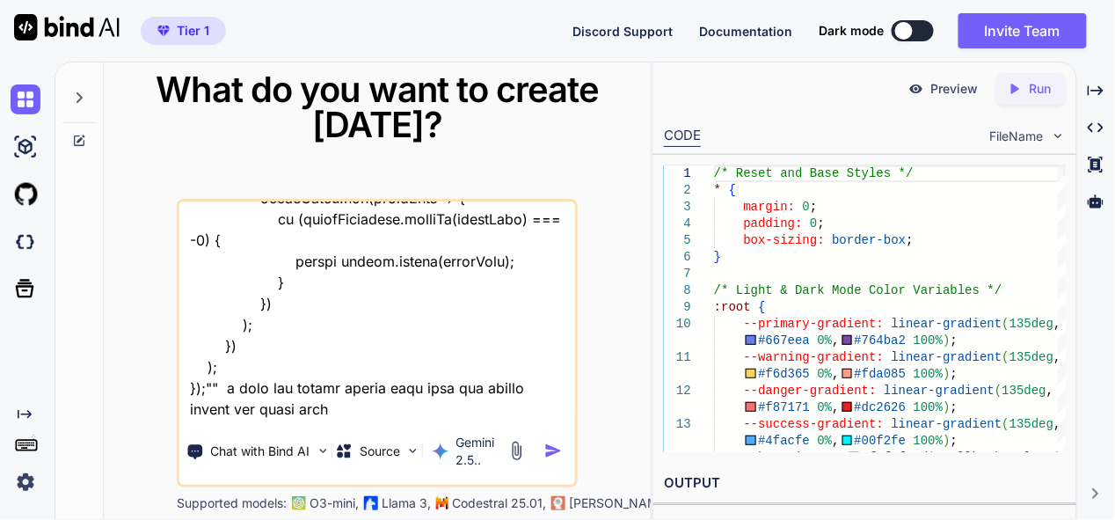
type textarea "x"
type textarea "this is my tool "here is php code - "<?php // backend.php // --- CONFIGURATION …"
type textarea "x"
type textarea "this is my tool "here is php code - "<?php // backend.php // --- CONFIGURATION …"
type textarea "x"
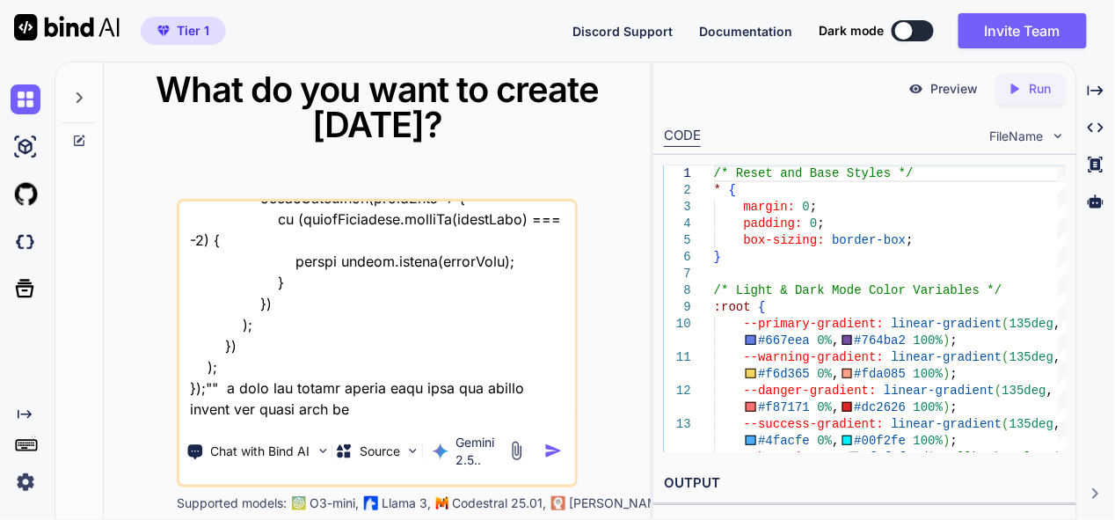
type textarea "this is my tool "here is php code - "<?php // backend.php // --- CONFIGURATION …"
type textarea "x"
type textarea "this is my tool "here is php code - "<?php // backend.php // --- CONFIGURATION …"
type textarea "x"
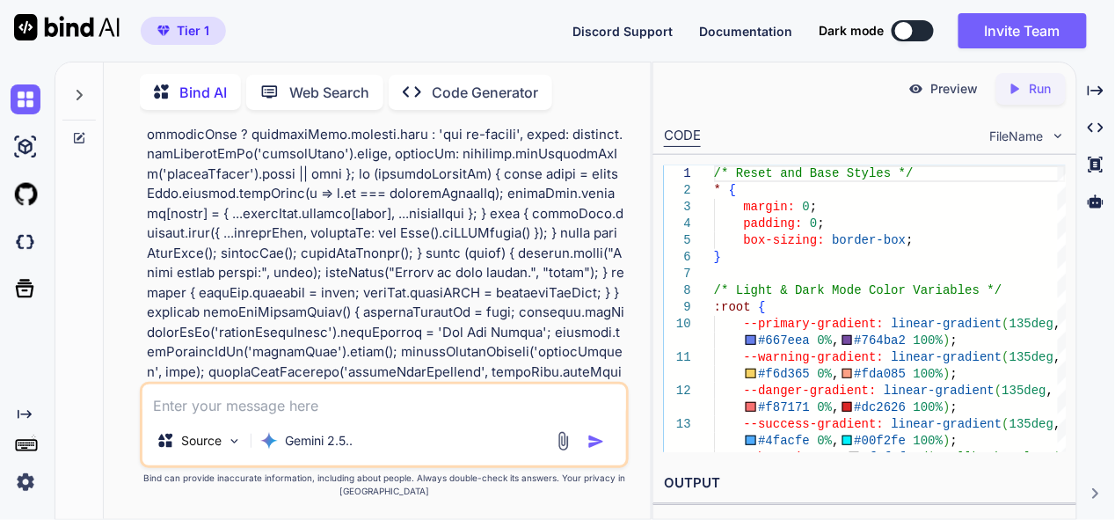
scroll to position [19442, 0]
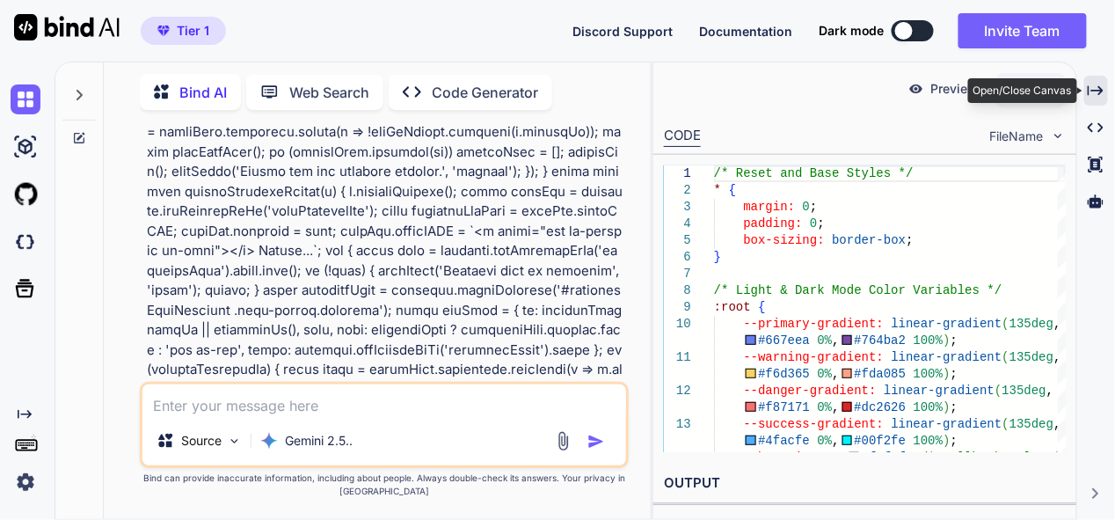
click at [1101, 86] on icon "Created with Pixso." at bounding box center [1096, 91] width 16 height 16
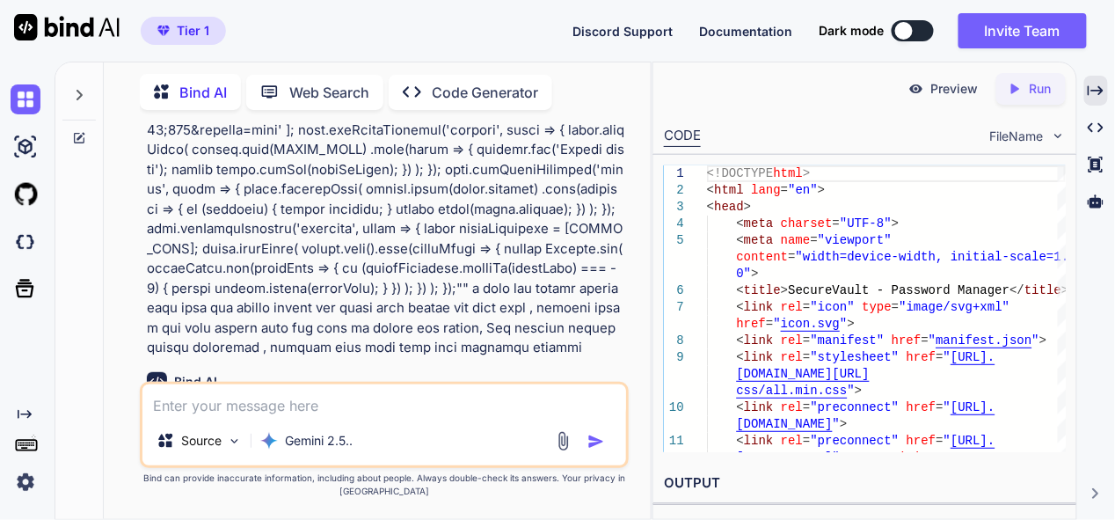
scroll to position [36645, 0]
click at [1098, 93] on icon "Created with Pixso." at bounding box center [1096, 91] width 16 height 16
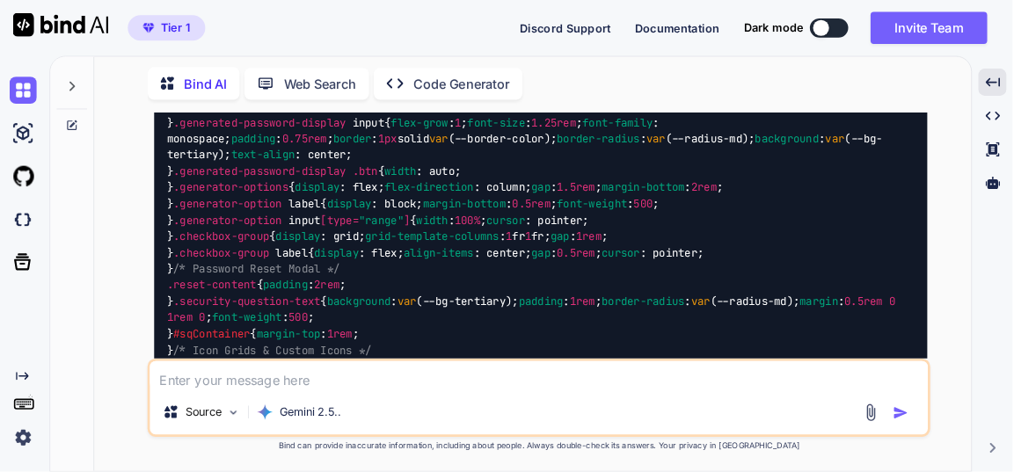
scroll to position [20617, 0]
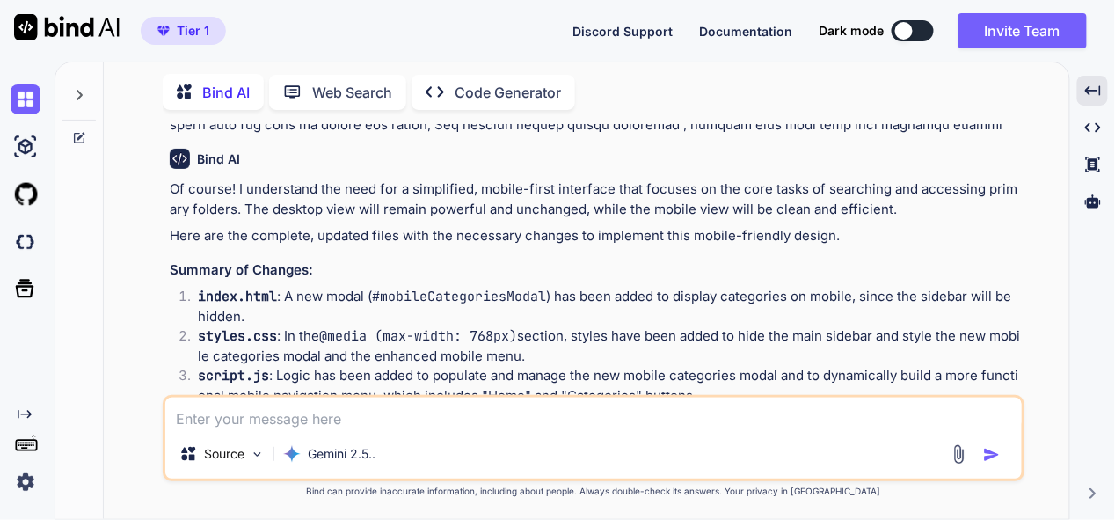
type textarea "x"
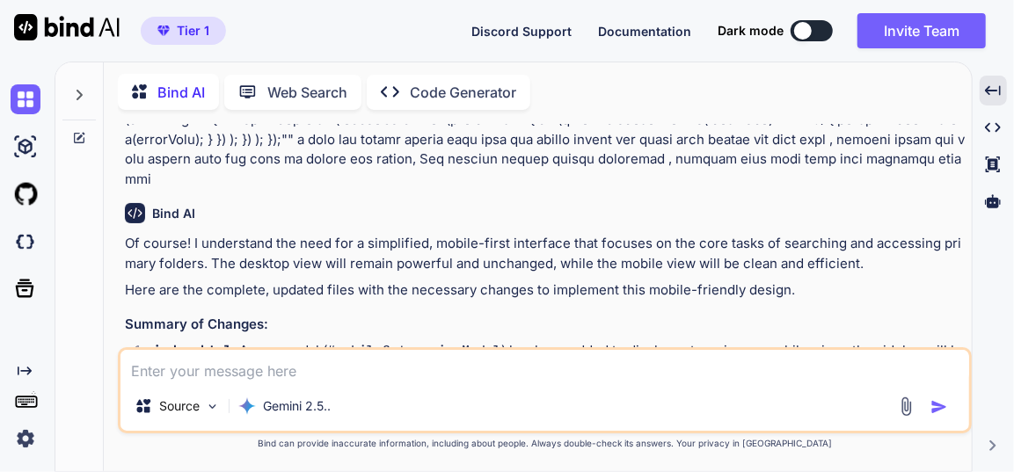
scroll to position [20777, 0]
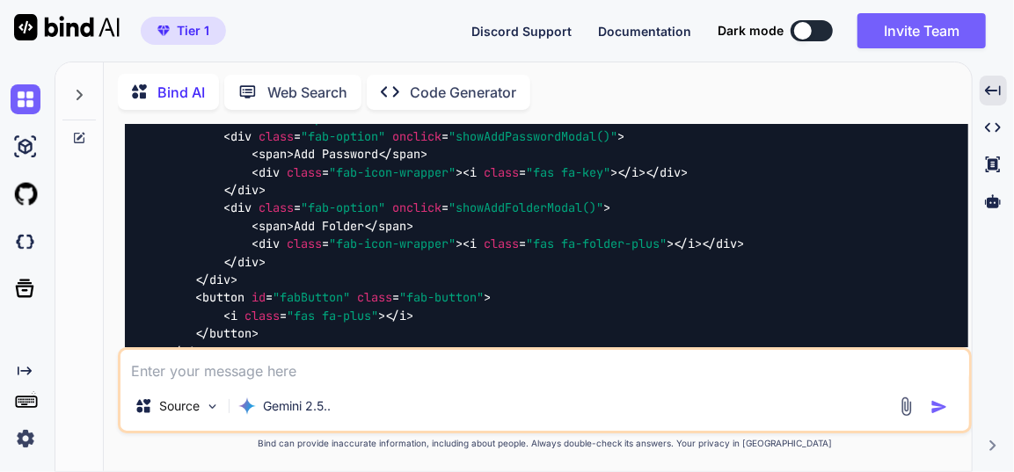
scroll to position [31893, 0]
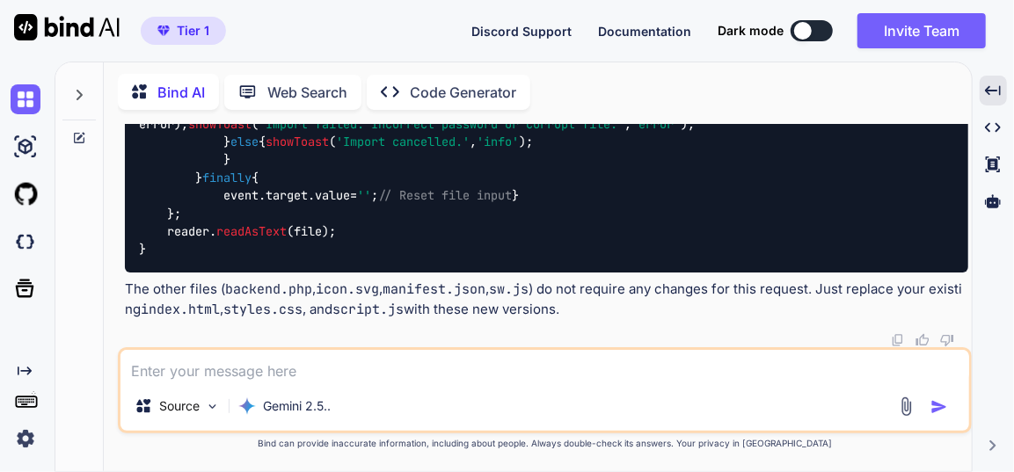
scroll to position [67001, 0]
click at [298, 369] on textarea at bounding box center [545, 366] width 849 height 32
click at [311, 369] on textarea at bounding box center [545, 366] width 849 height 32
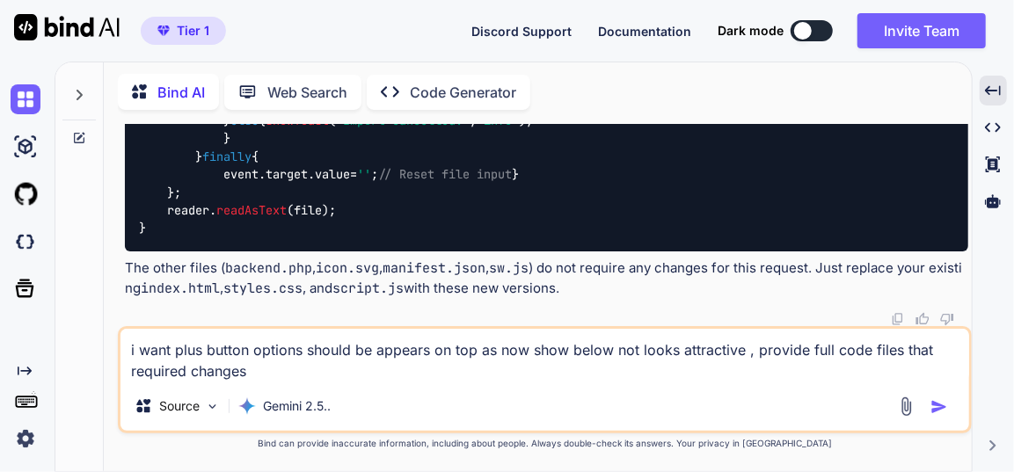
type textarea "i want plus button options should be appears on top as now show below not looks…"
click at [946, 403] on img "button" at bounding box center [940, 408] width 18 height 18
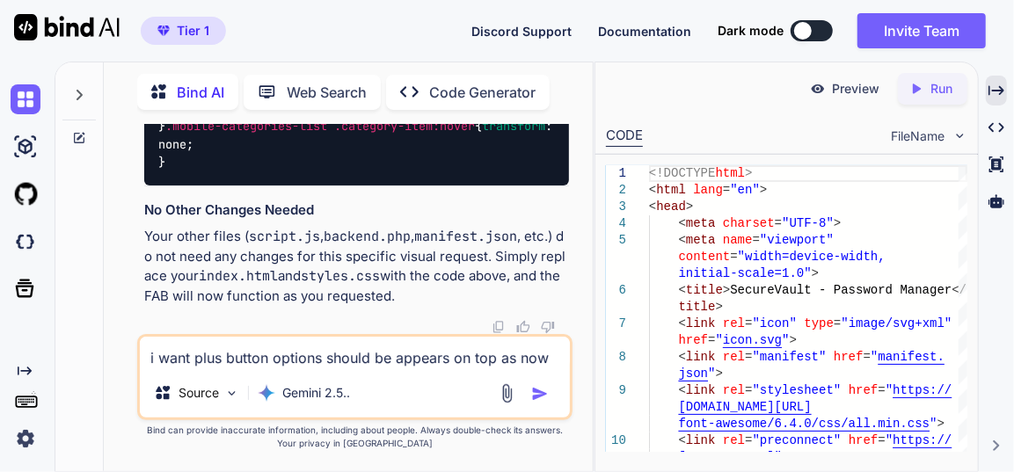
scroll to position [141518, 0]
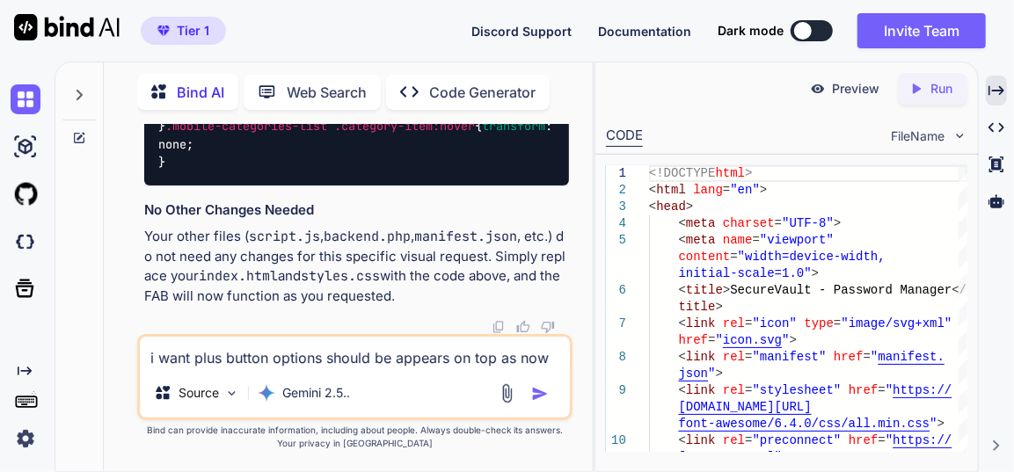
scroll to position [193049, 0]
